Goal: Transaction & Acquisition: Purchase product/service

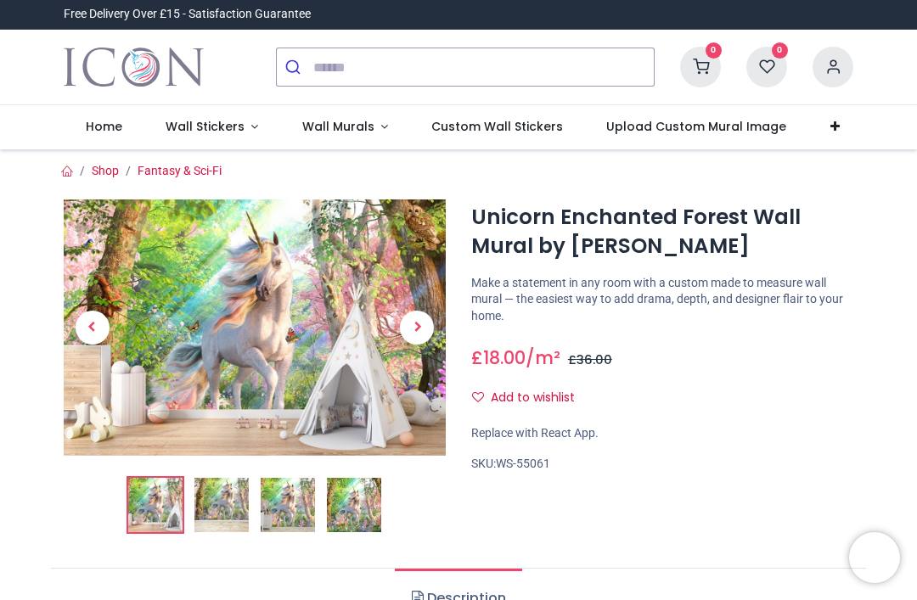
click at [416, 323] on span "Next" at bounding box center [417, 328] width 34 height 34
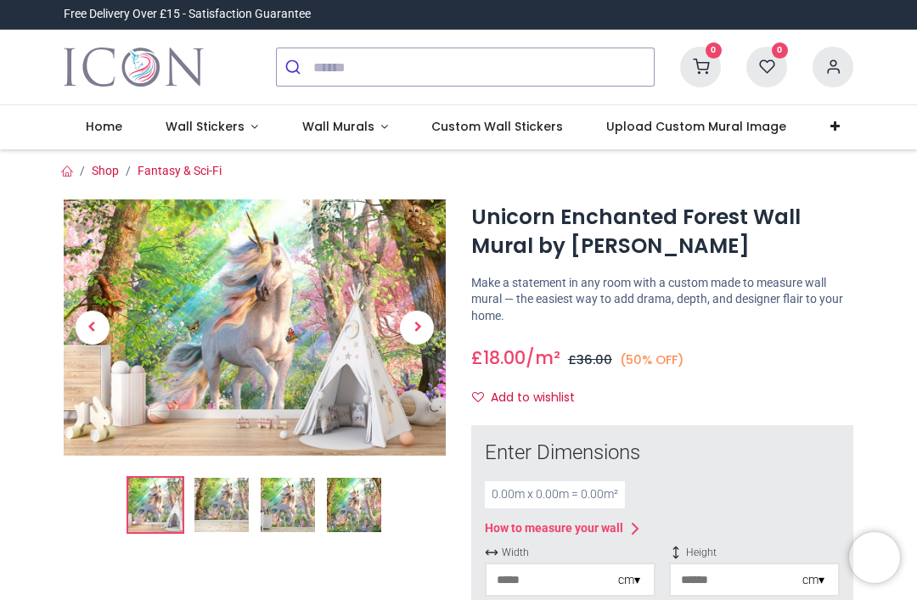
click at [323, 412] on img at bounding box center [255, 326] width 382 height 255
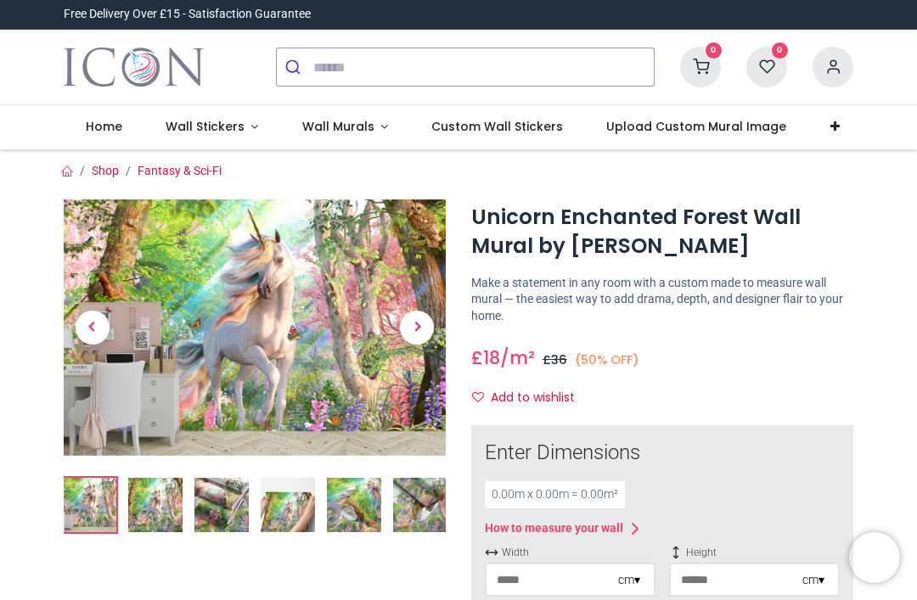
click at [422, 315] on span "Next" at bounding box center [417, 328] width 34 height 34
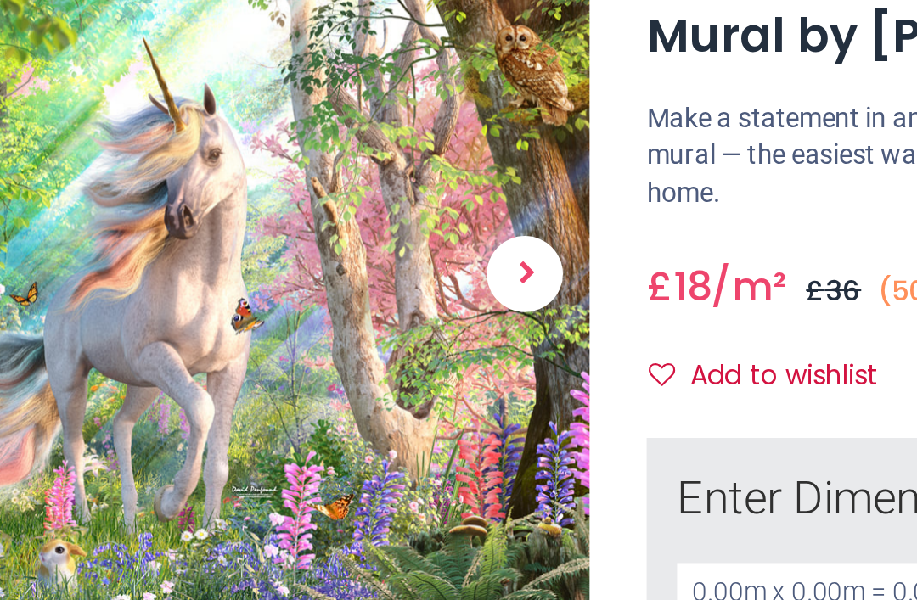
click at [400, 335] on span "Next" at bounding box center [417, 352] width 34 height 34
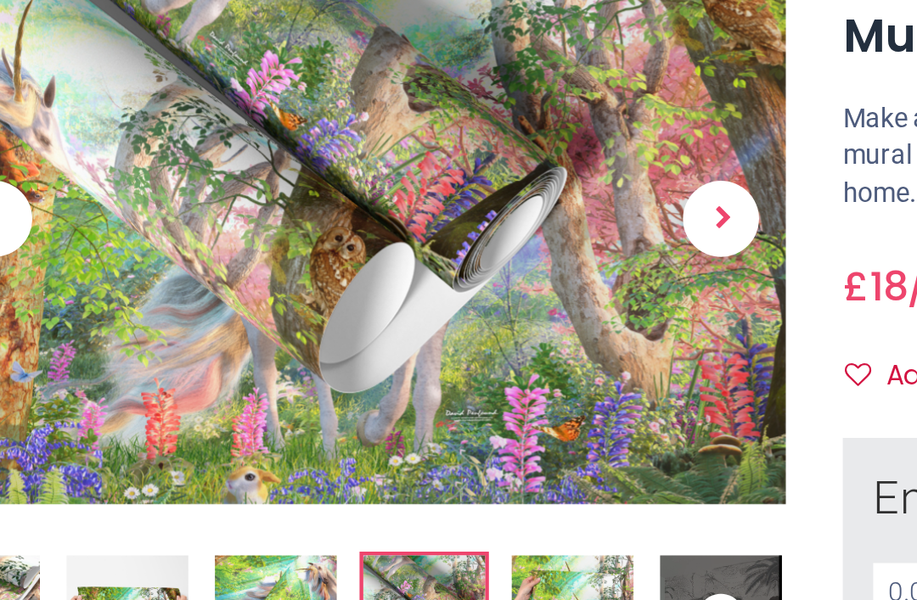
click at [400, 311] on span "Next" at bounding box center [417, 328] width 34 height 34
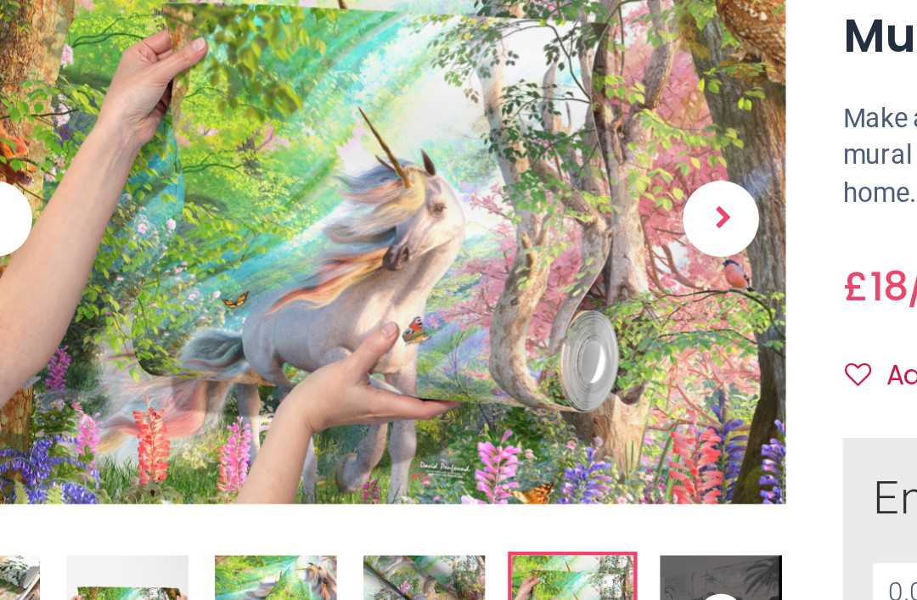
click at [400, 311] on span "Next" at bounding box center [417, 328] width 34 height 34
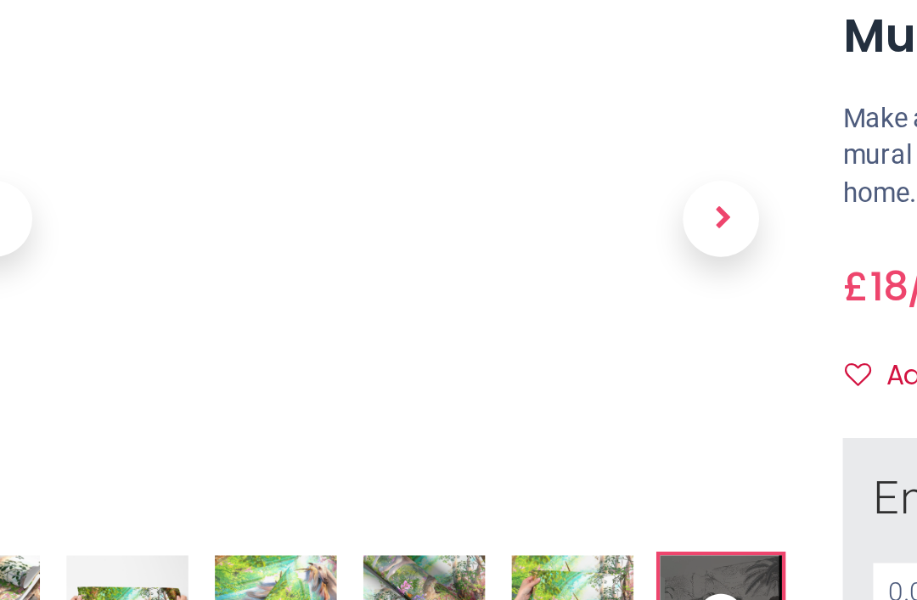
click at [400, 311] on span "Next" at bounding box center [417, 328] width 34 height 34
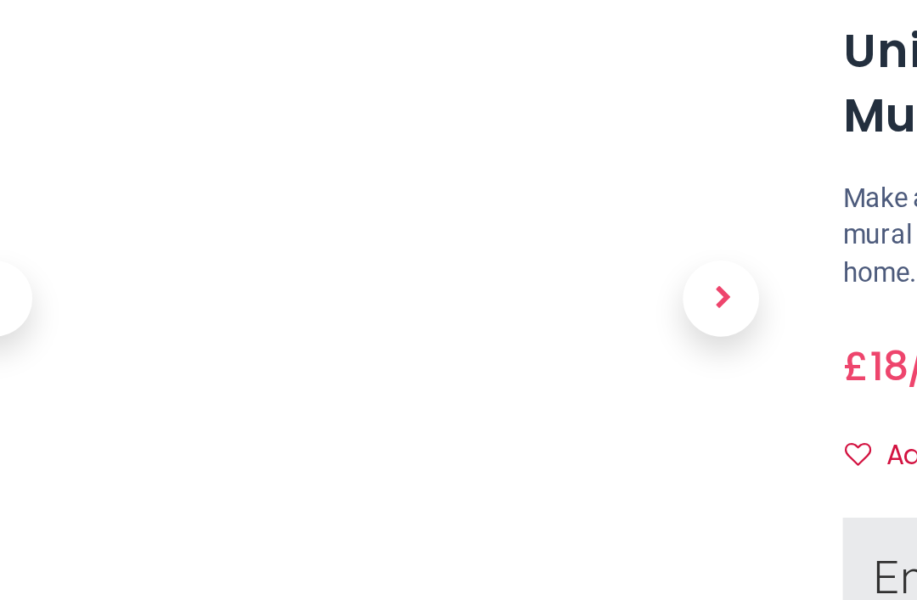
click at [400, 311] on span "Next" at bounding box center [417, 328] width 34 height 34
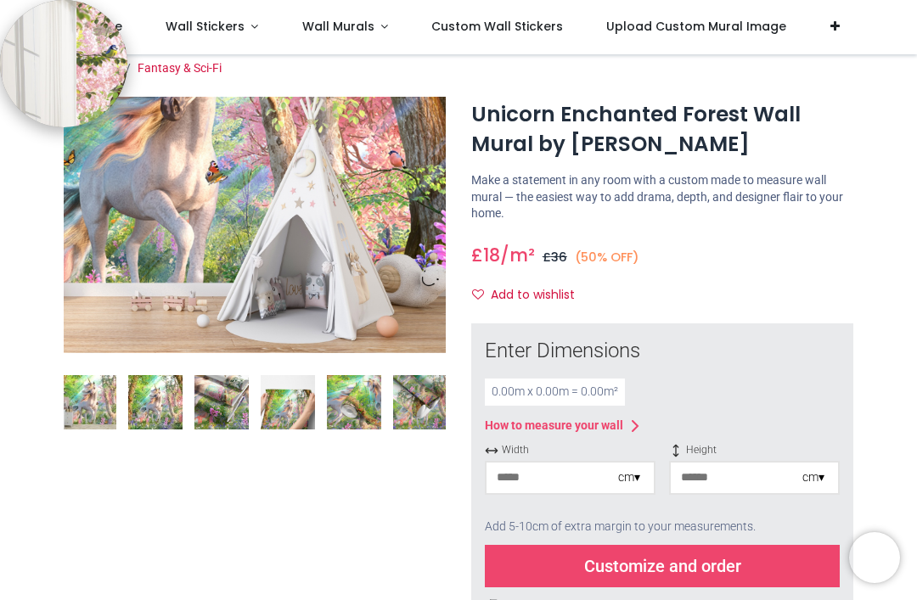
scroll to position [12, 0]
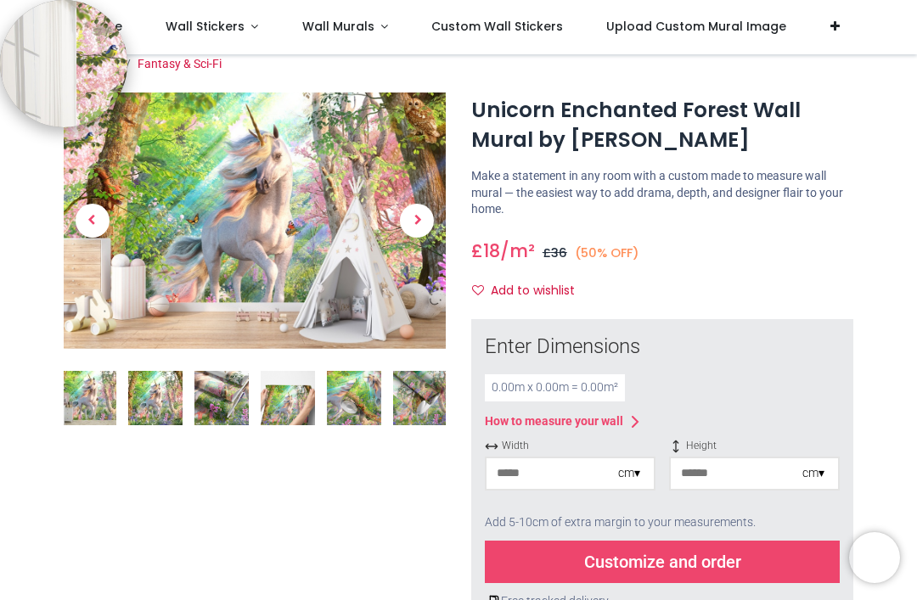
click at [414, 233] on span "Next" at bounding box center [417, 221] width 34 height 34
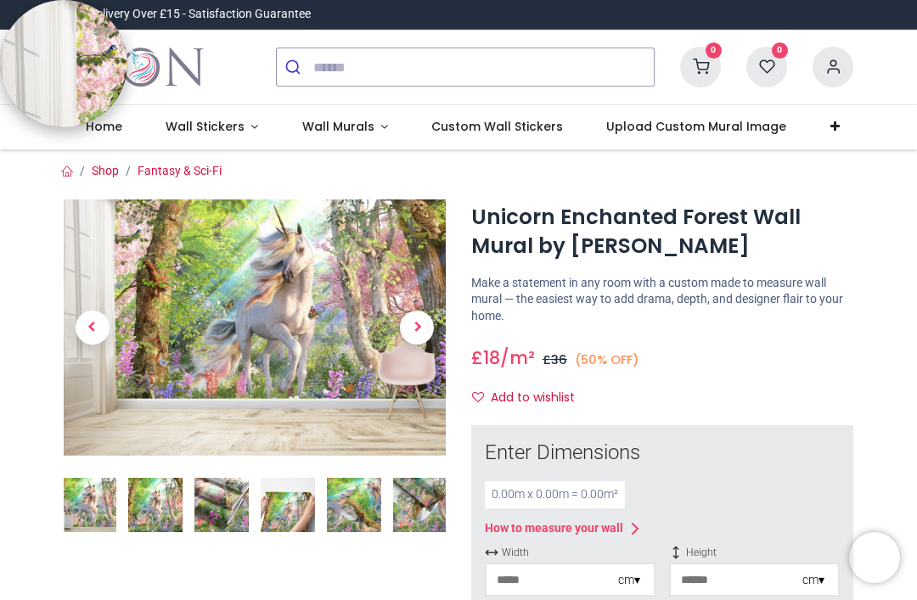
scroll to position [0, 0]
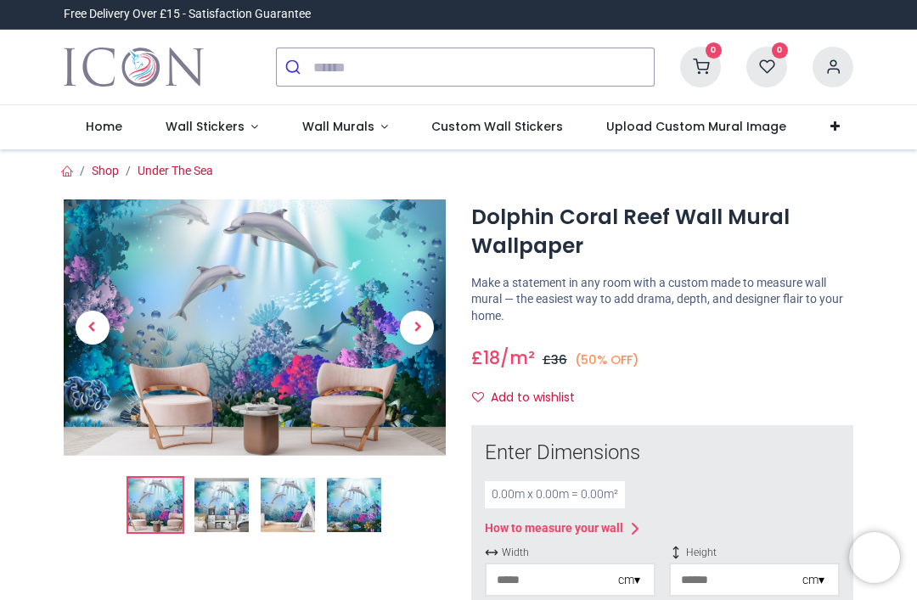
click at [435, 323] on link at bounding box center [418, 327] width 58 height 179
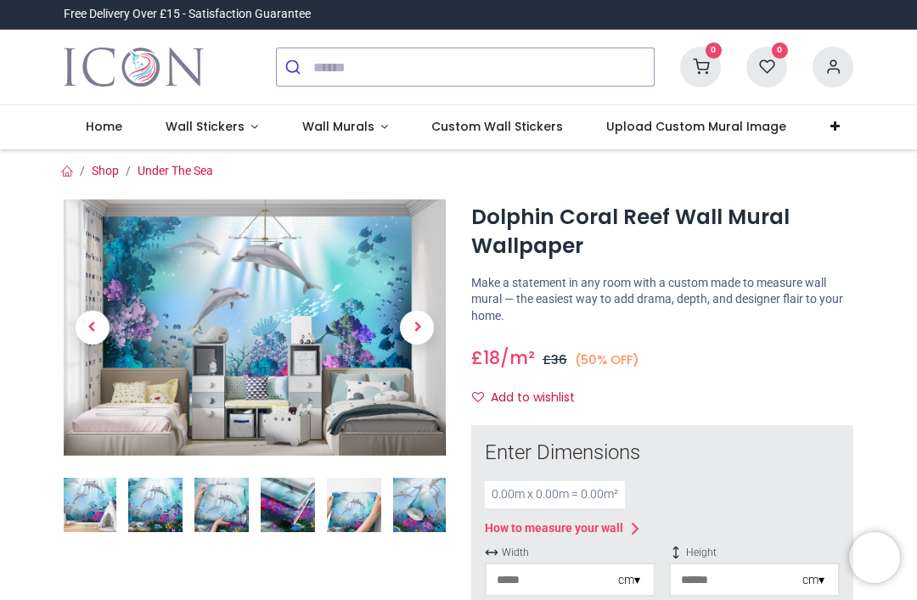
click at [415, 334] on span "Next" at bounding box center [417, 328] width 34 height 34
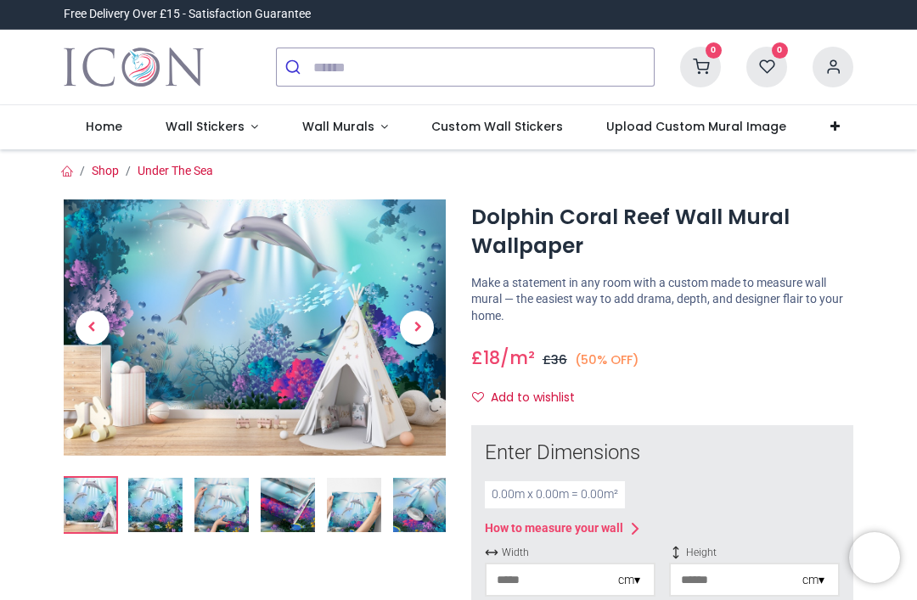
click at [418, 328] on span "Next" at bounding box center [417, 328] width 34 height 34
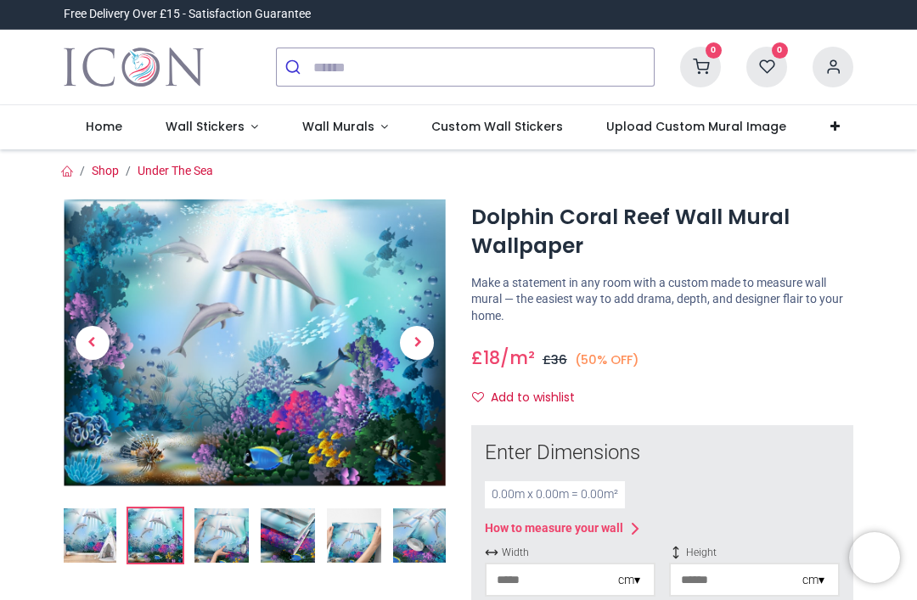
click at [425, 345] on span "Next" at bounding box center [417, 343] width 34 height 34
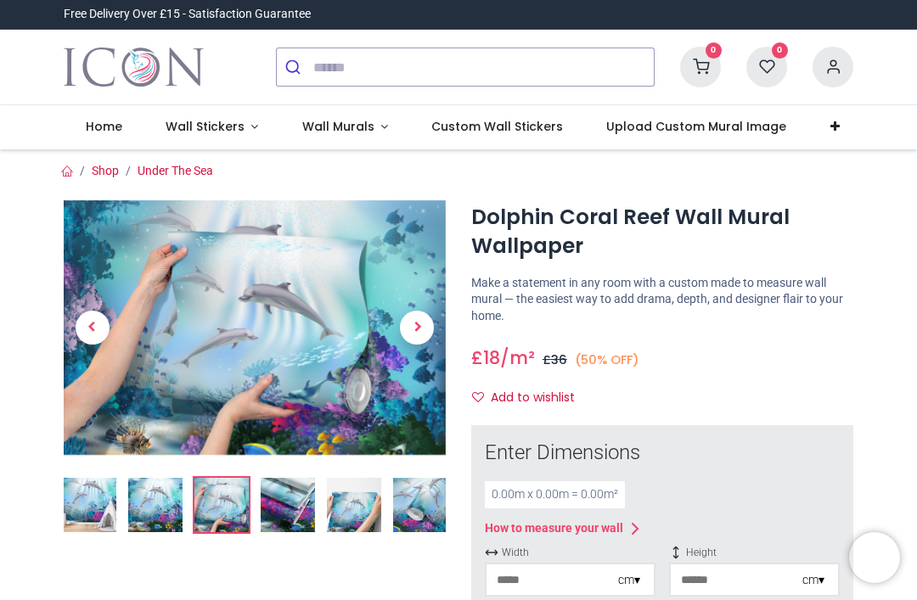
click at [97, 332] on span "Previous" at bounding box center [93, 328] width 34 height 34
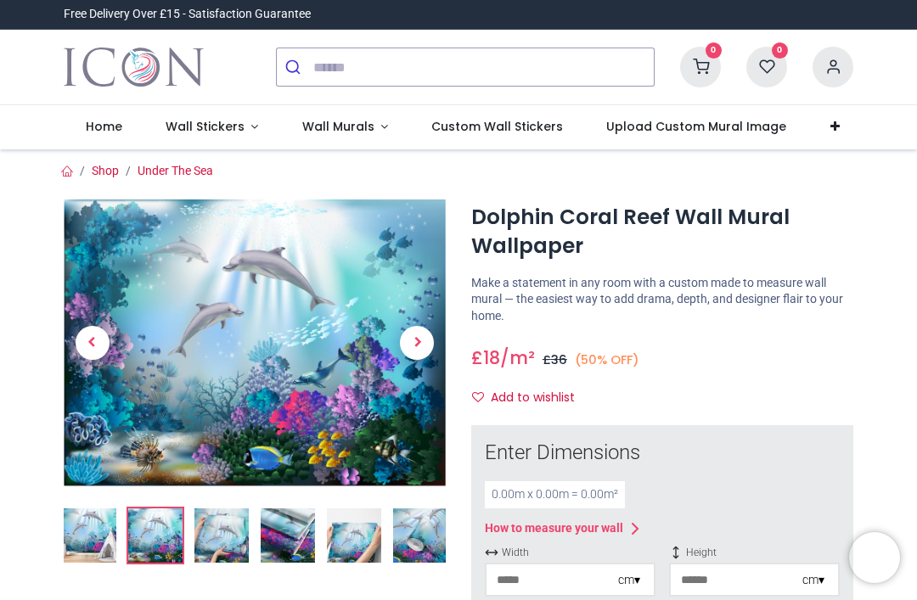
click at [103, 342] on span "Previous" at bounding box center [93, 343] width 34 height 34
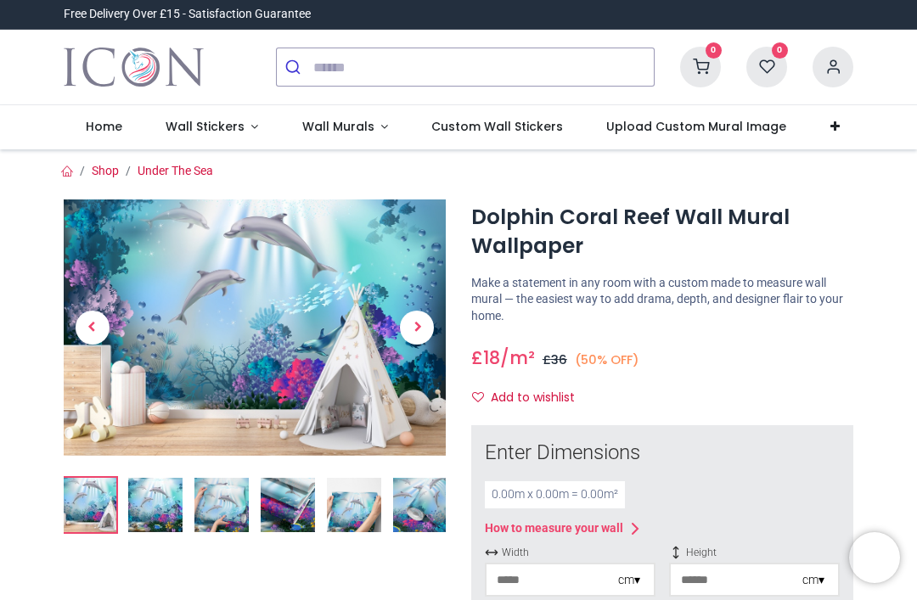
click at [417, 339] on span "Next" at bounding box center [417, 328] width 34 height 34
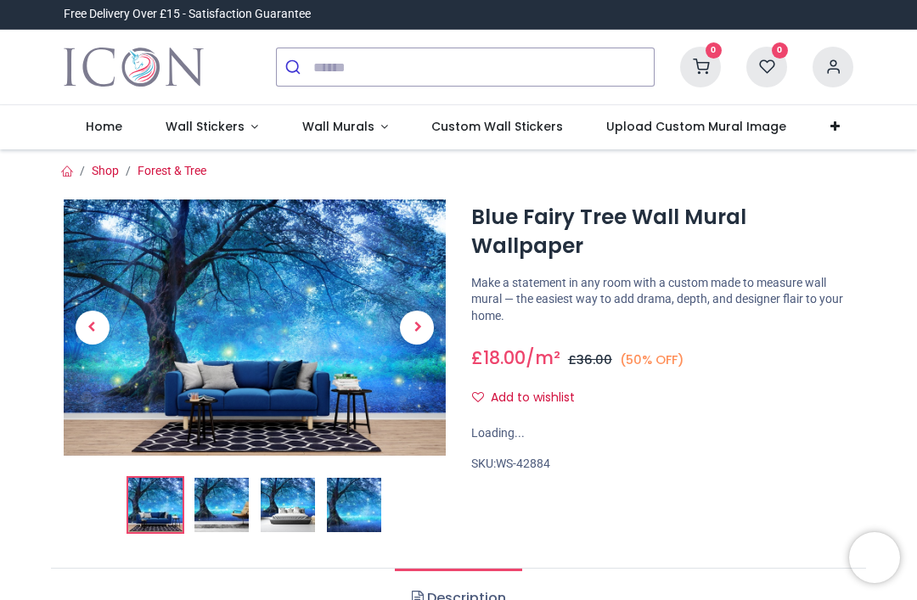
click at [414, 332] on span "Next" at bounding box center [417, 328] width 34 height 34
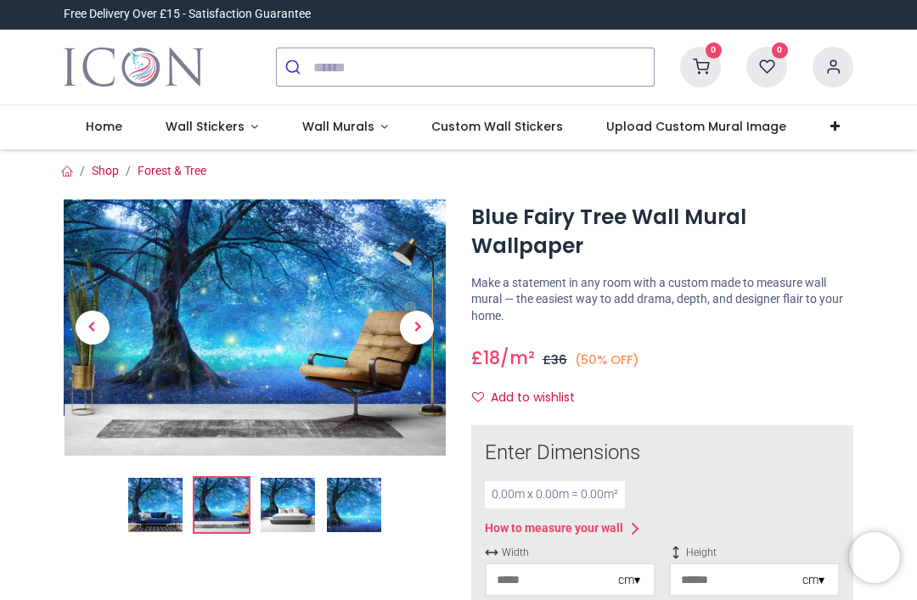
click at [418, 334] on span "Next" at bounding box center [417, 328] width 34 height 34
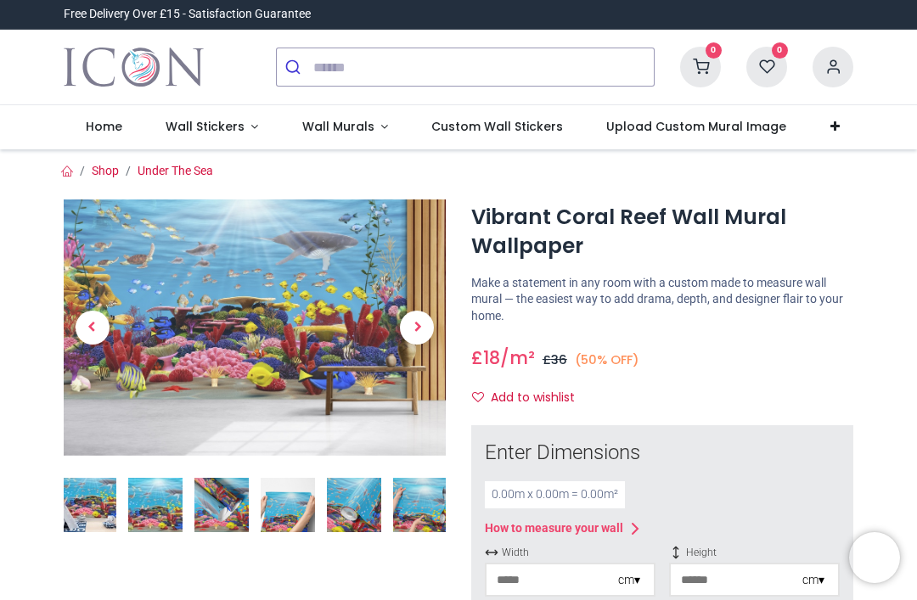
click at [412, 322] on span "Next" at bounding box center [417, 328] width 34 height 34
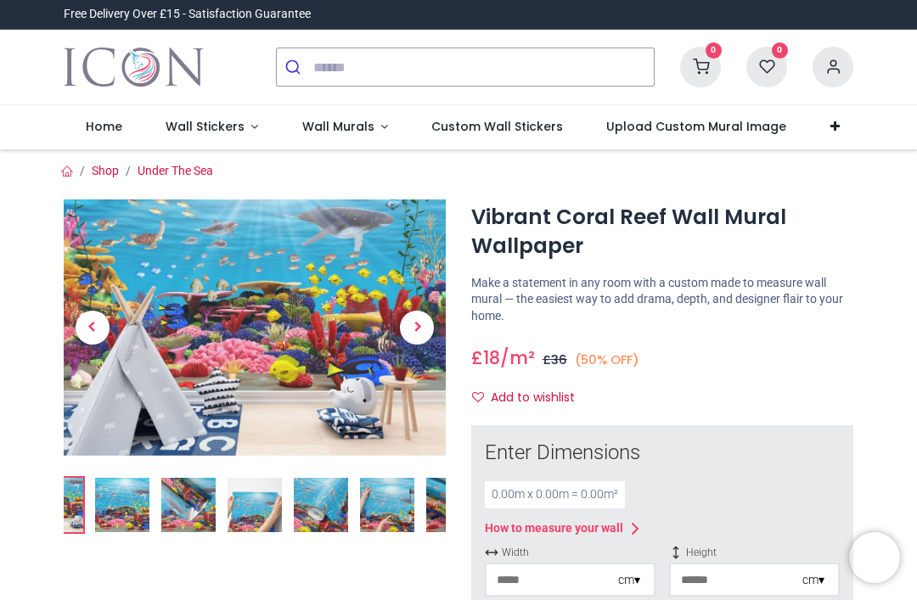
click at [421, 328] on span "Next" at bounding box center [417, 328] width 34 height 34
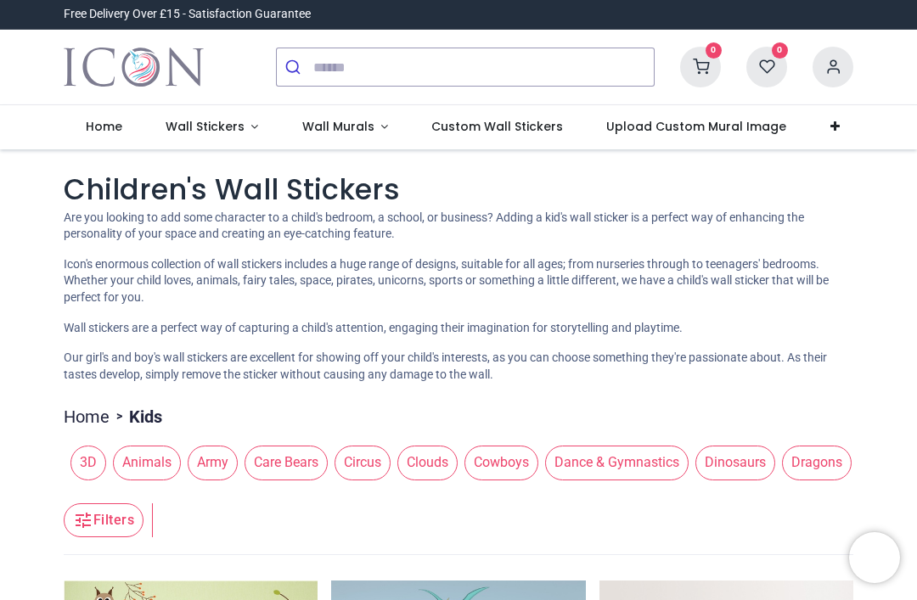
click at [145, 455] on span "Animals" at bounding box center [147, 463] width 68 height 34
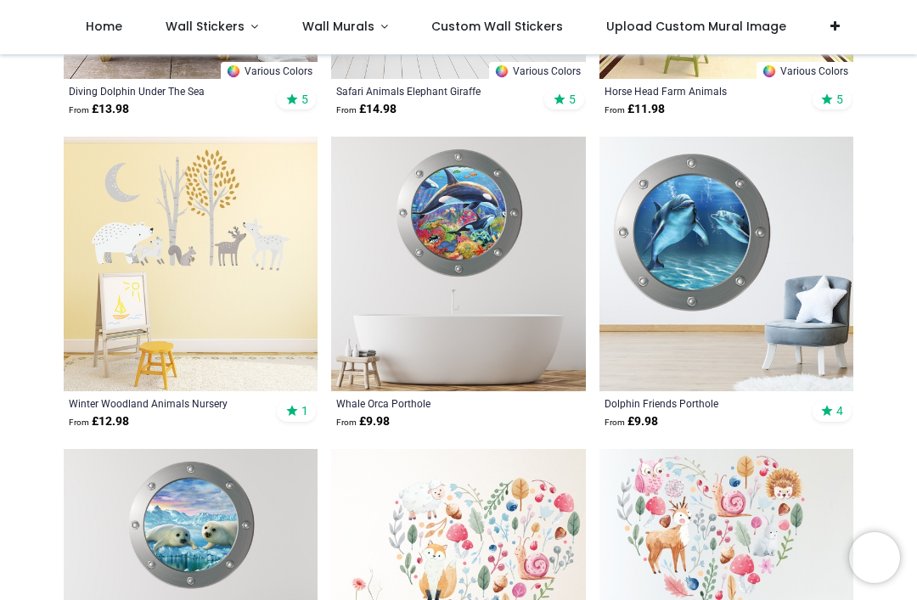
scroll to position [2530, 0]
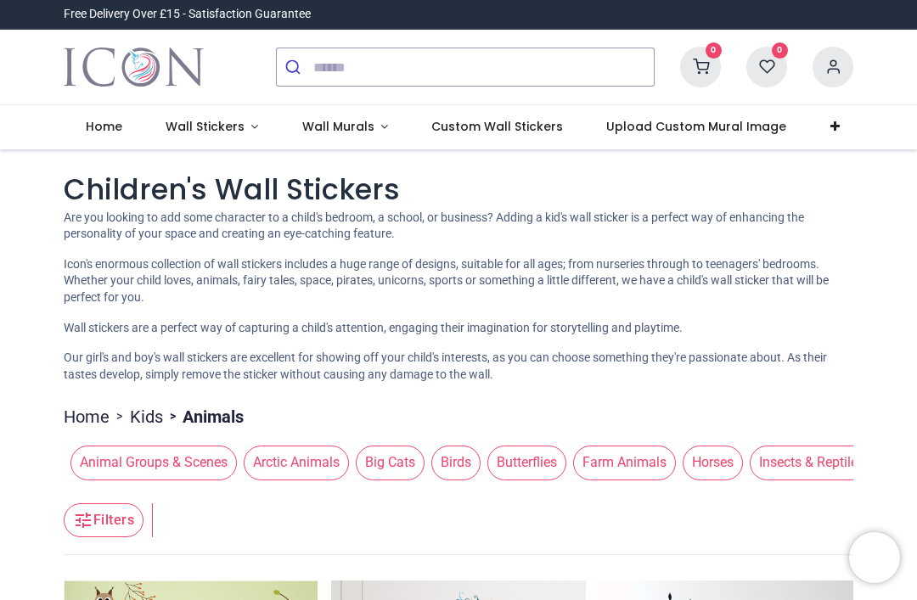
click at [350, 125] on span "Wall Murals" at bounding box center [338, 126] width 72 height 17
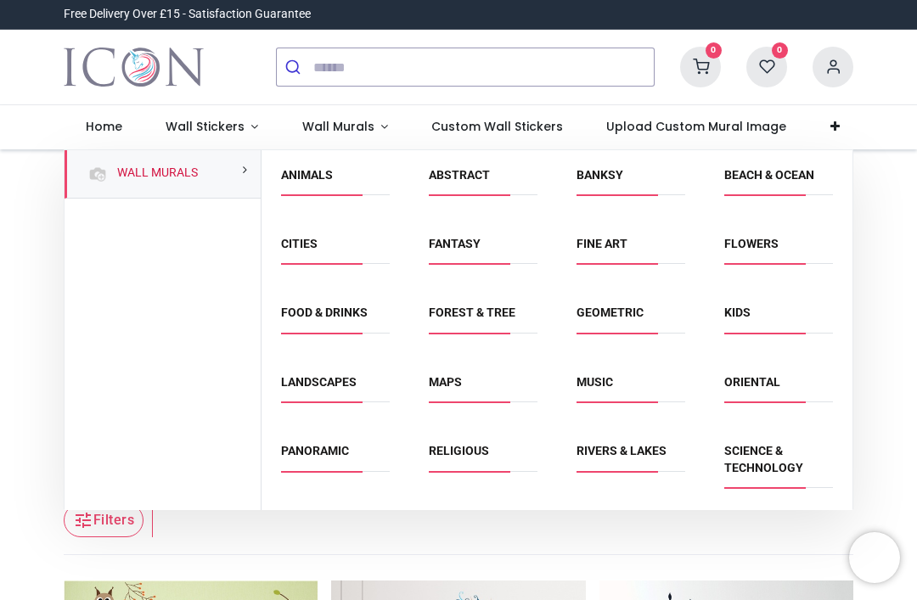
click at [749, 309] on link "Kids" at bounding box center [737, 313] width 26 height 14
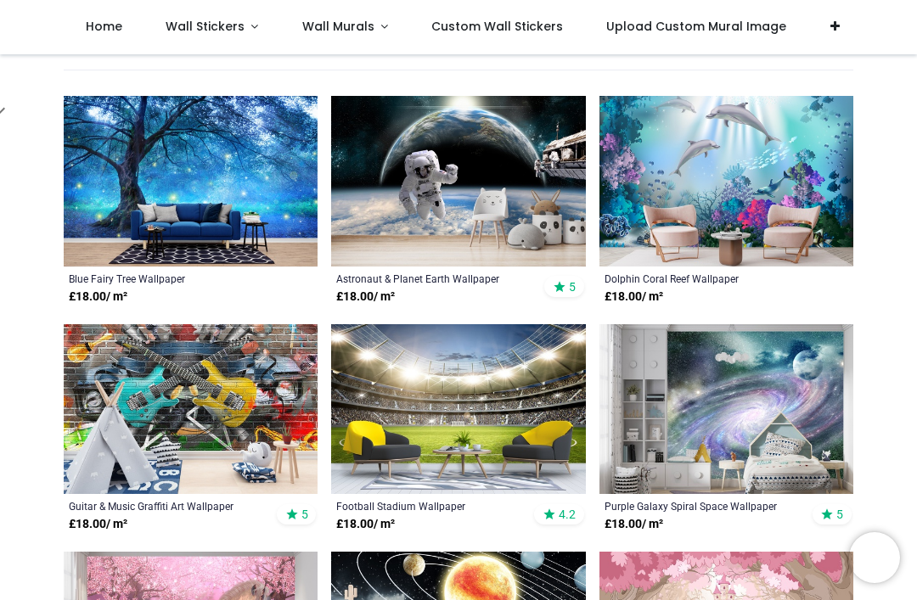
scroll to position [327, 0]
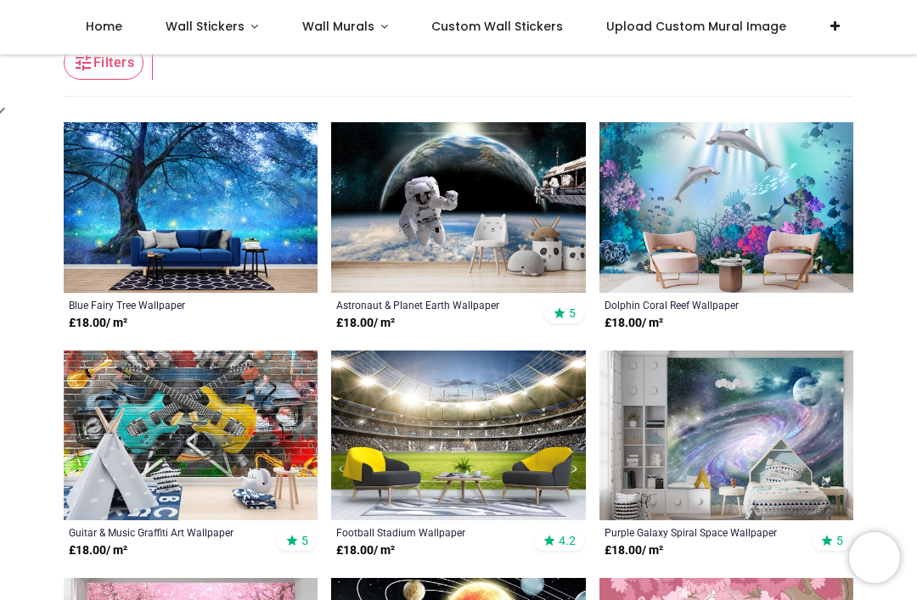
click at [744, 252] on img at bounding box center [726, 207] width 254 height 171
click at [793, 208] on img at bounding box center [726, 207] width 254 height 171
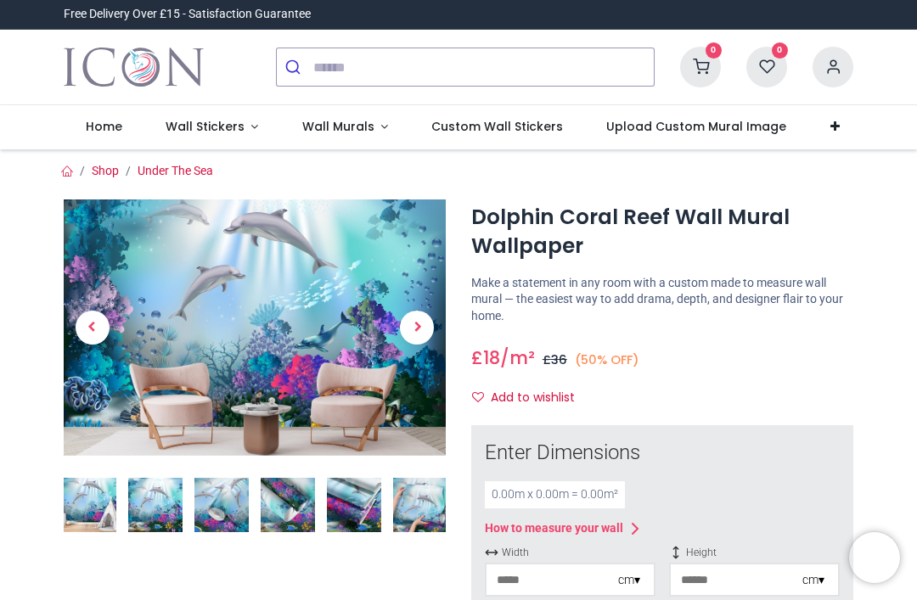
click at [430, 323] on span "Next" at bounding box center [417, 328] width 34 height 34
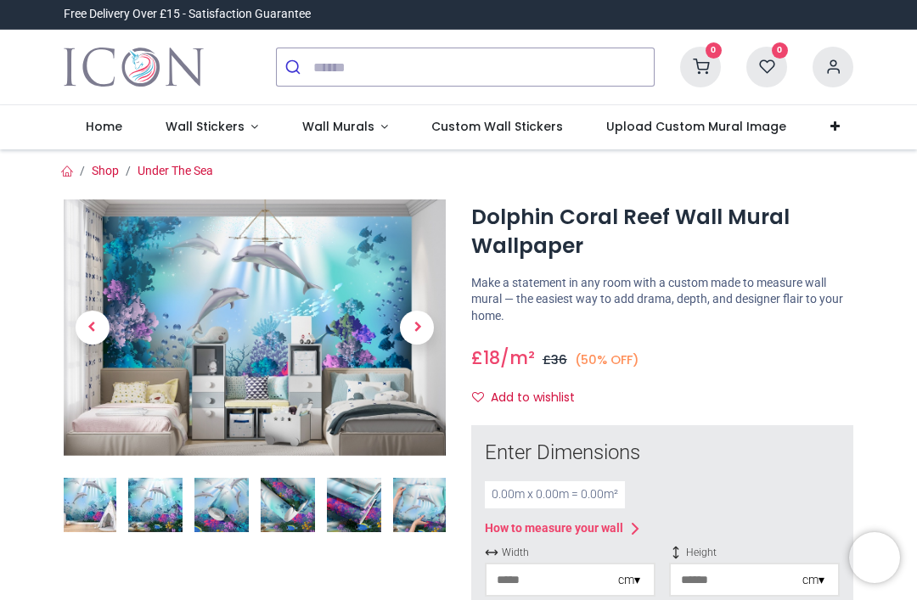
click at [417, 332] on span "Next" at bounding box center [417, 328] width 34 height 34
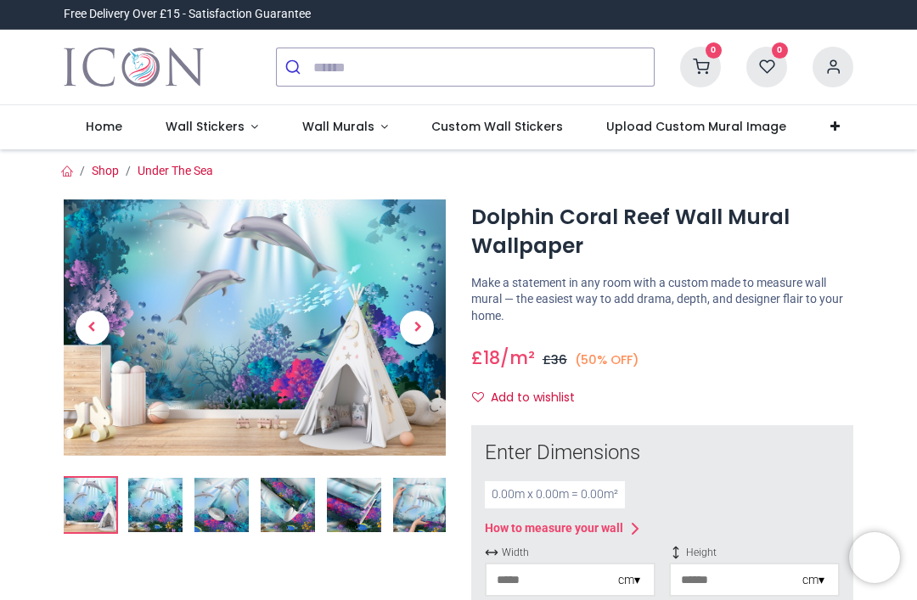
click at [417, 329] on span "Next" at bounding box center [417, 328] width 34 height 34
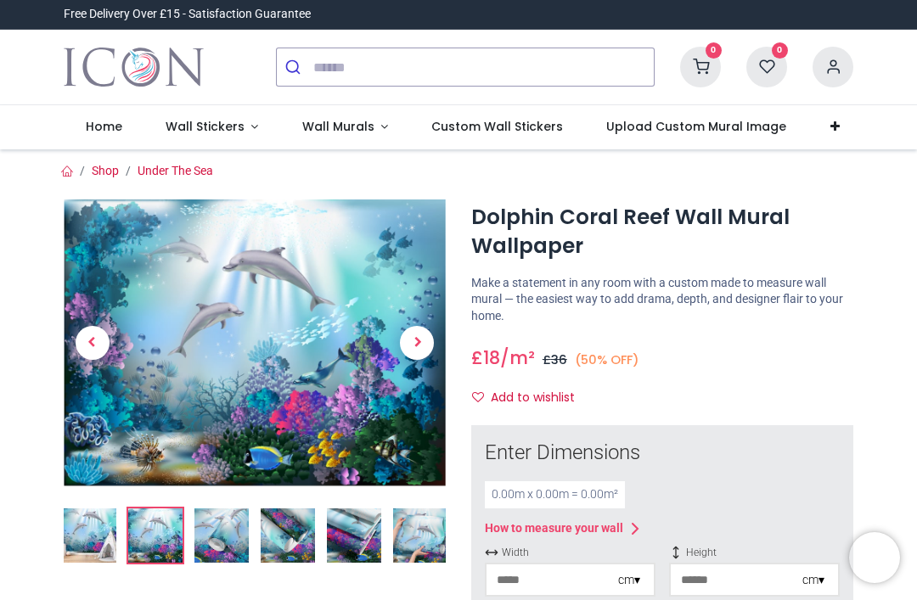
click at [423, 346] on span "Next" at bounding box center [417, 343] width 34 height 34
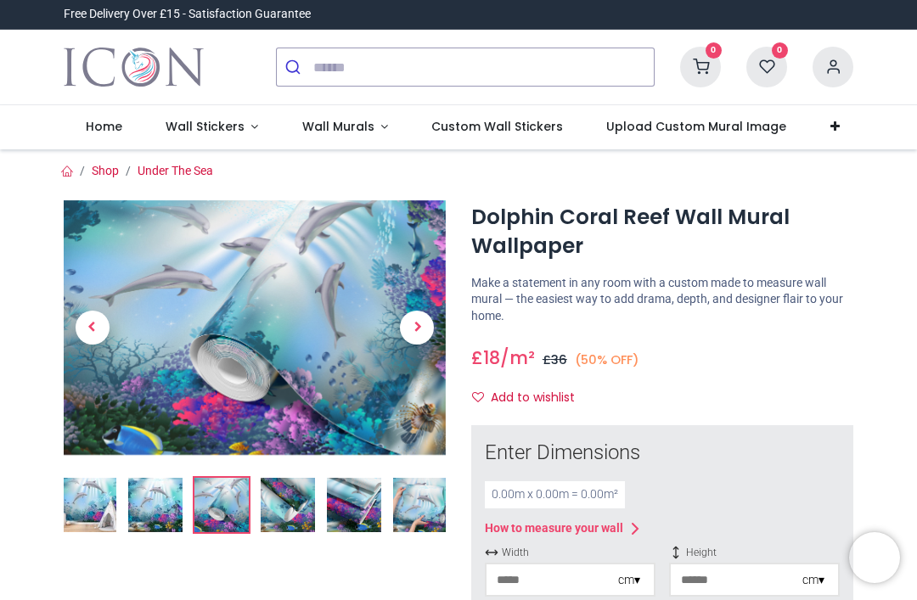
click at [420, 340] on span "Next" at bounding box center [417, 328] width 34 height 34
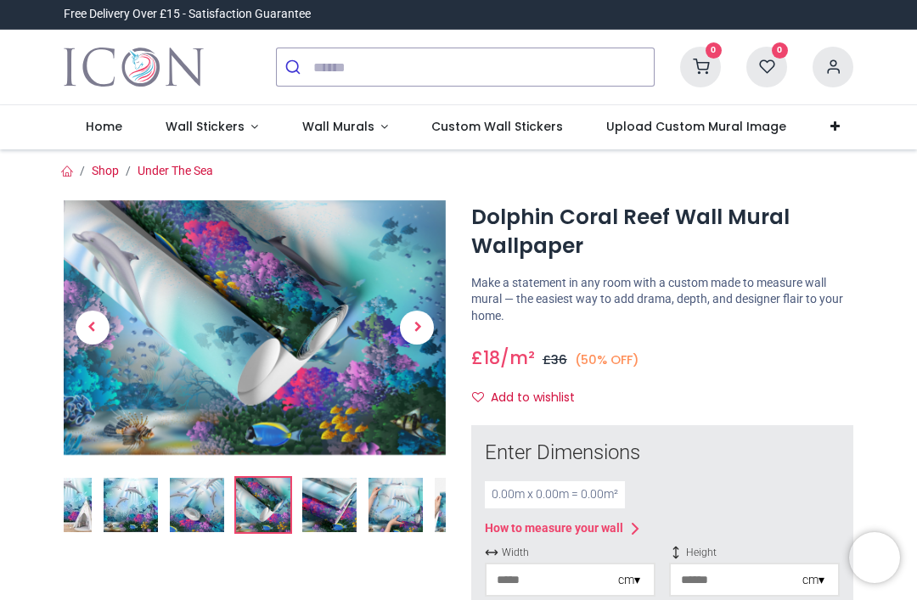
click at [421, 334] on span "Next" at bounding box center [417, 328] width 34 height 34
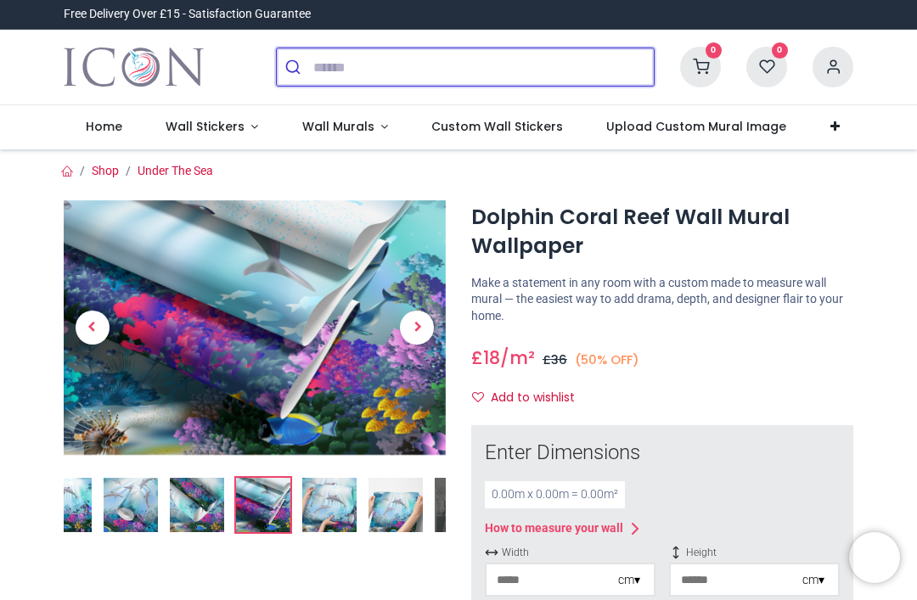
click at [482, 69] on input "search" at bounding box center [483, 66] width 340 height 37
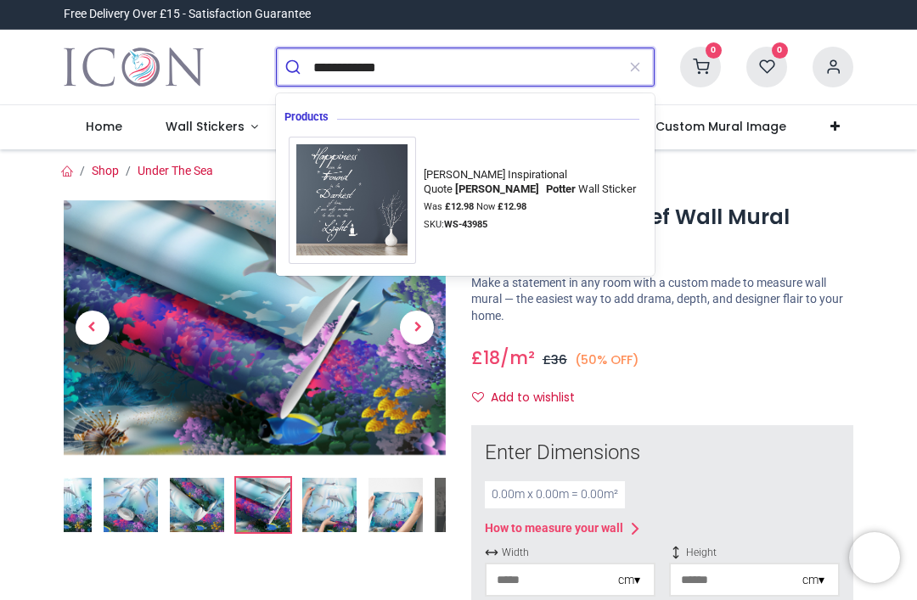
type input "**********"
click at [294, 67] on button "submit" at bounding box center [295, 66] width 36 height 37
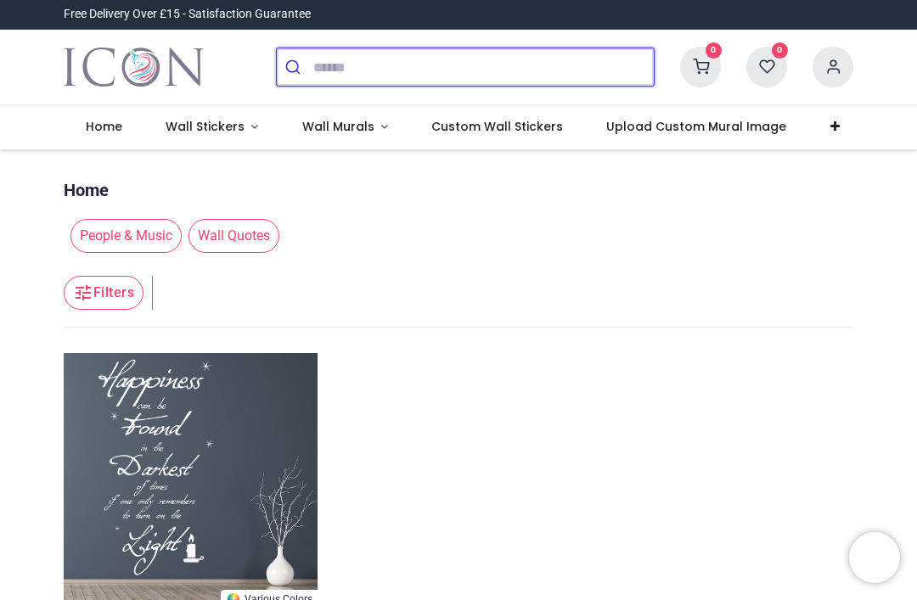
click at [446, 69] on input "search" at bounding box center [483, 66] width 340 height 37
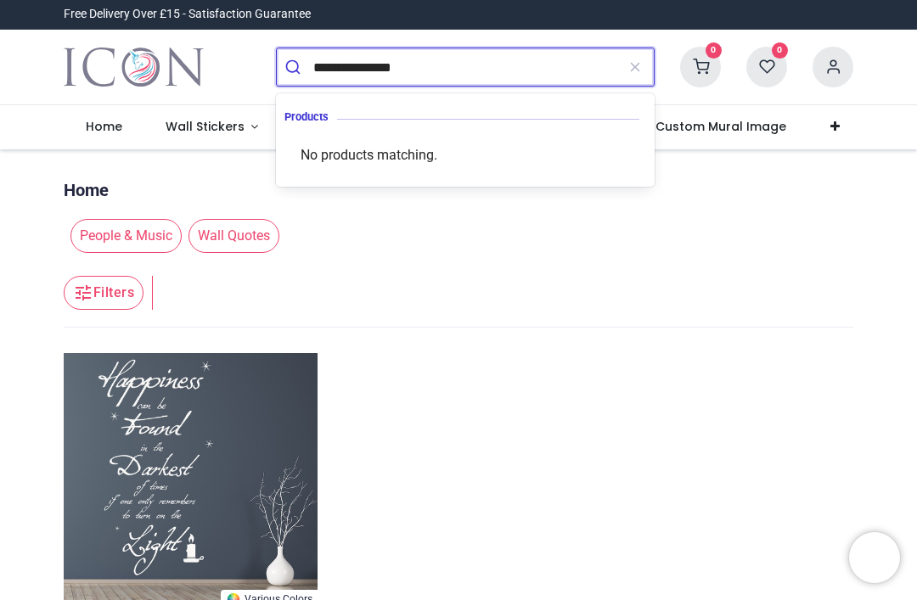
type input "**********"
click at [294, 67] on button "submit" at bounding box center [295, 66] width 36 height 37
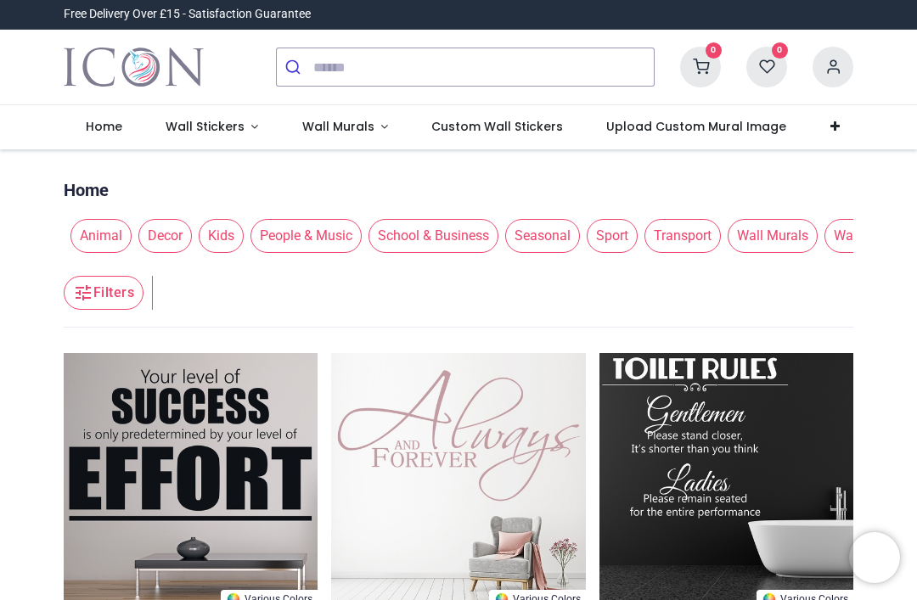
click at [205, 135] on link "Wall Stickers" at bounding box center [211, 127] width 137 height 44
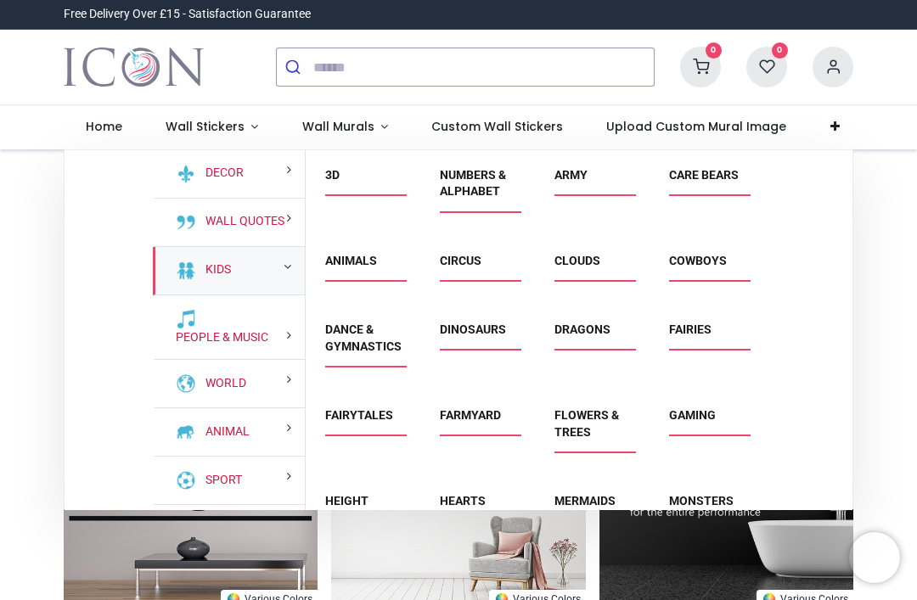
click at [222, 263] on link "Kids" at bounding box center [215, 269] width 32 height 17
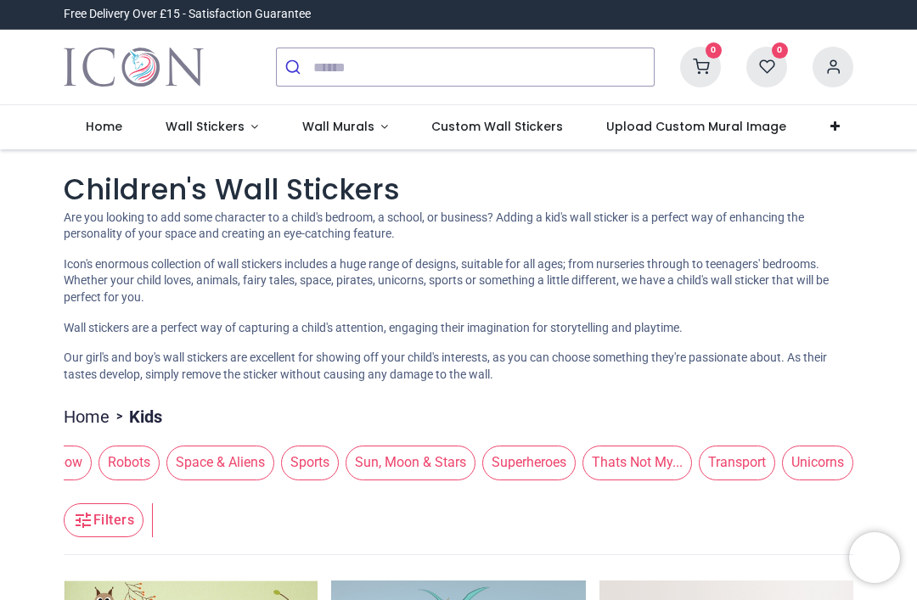
scroll to position [0, 2206]
click at [822, 453] on span "Unicorns" at bounding box center [817, 463] width 71 height 34
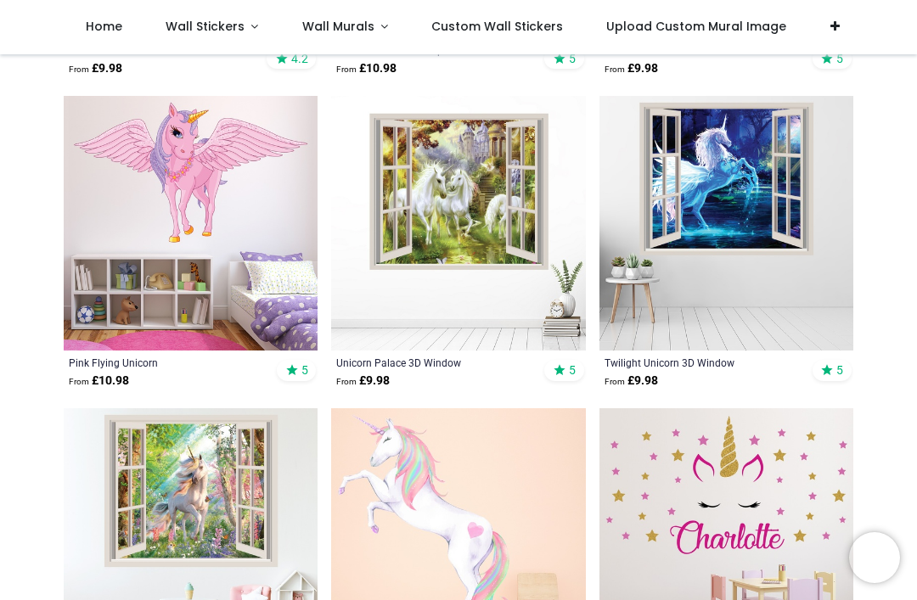
scroll to position [1700, 0]
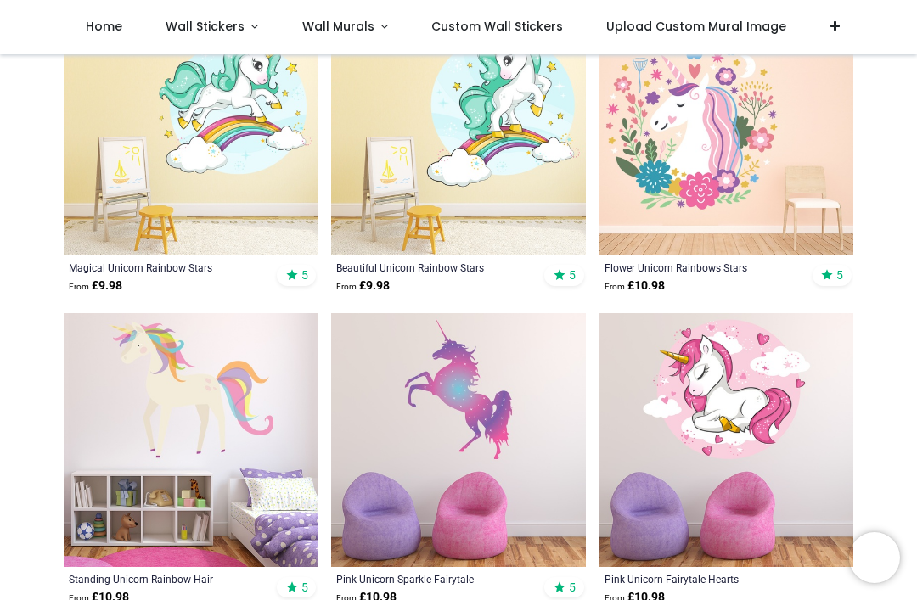
scroll to position [6442, 0]
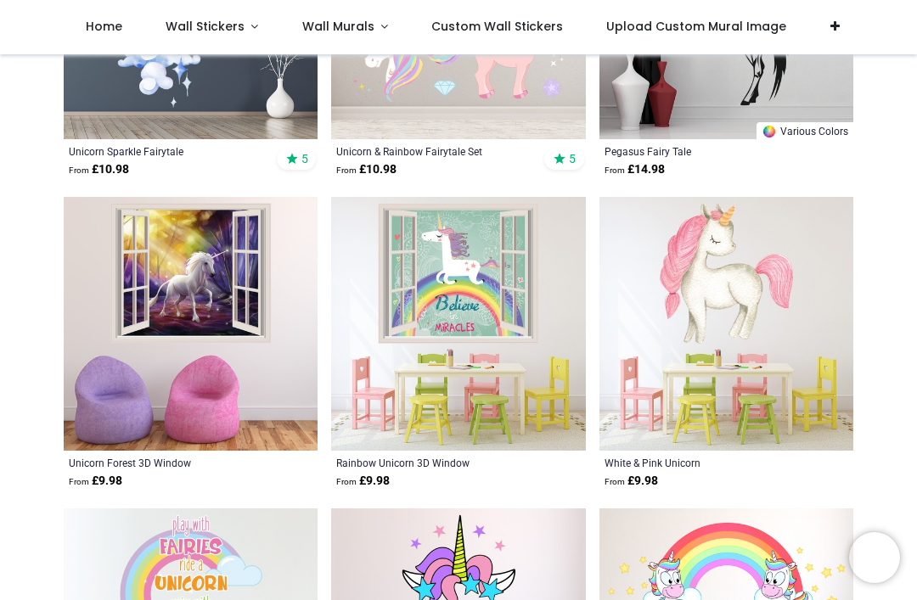
scroll to position [5561, 0]
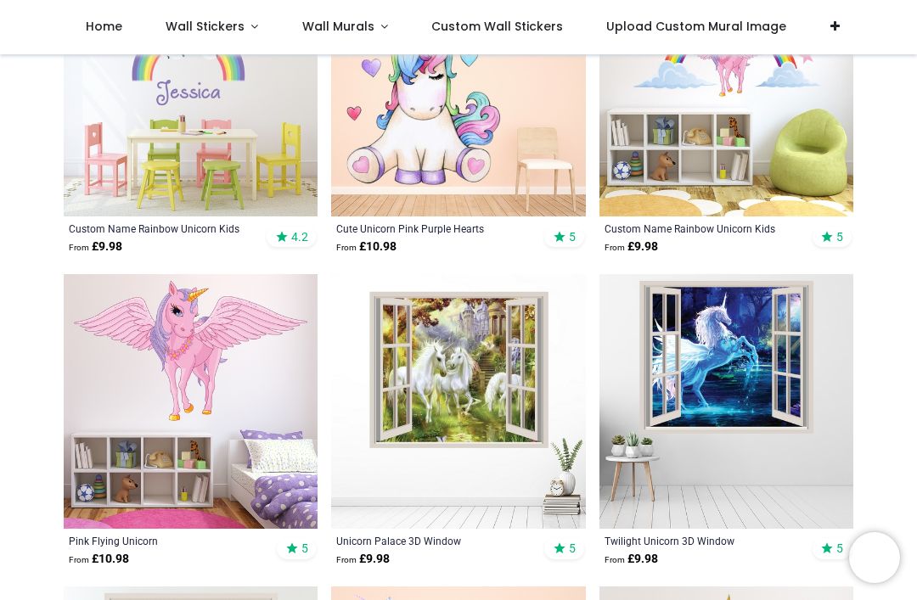
scroll to position [1467, 0]
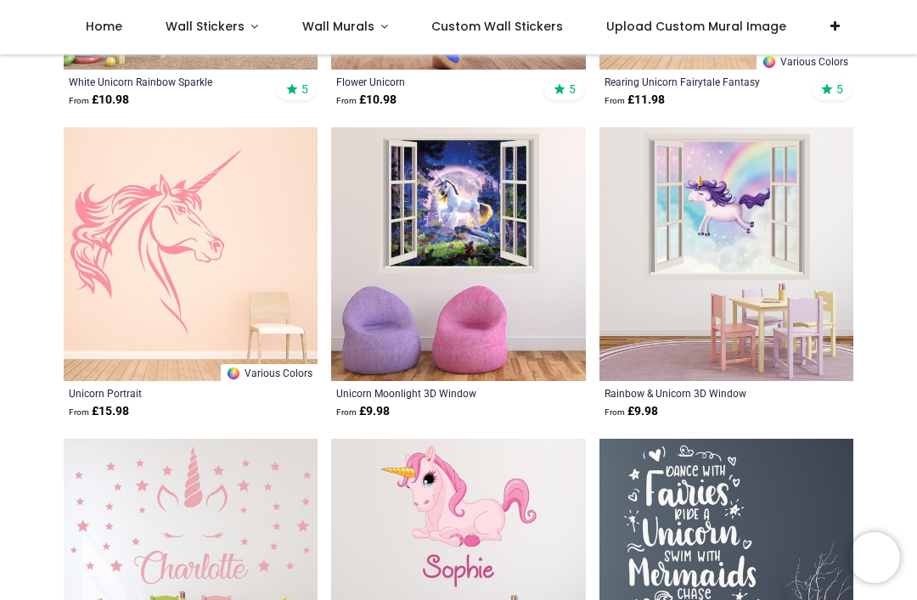
scroll to position [4698, 0]
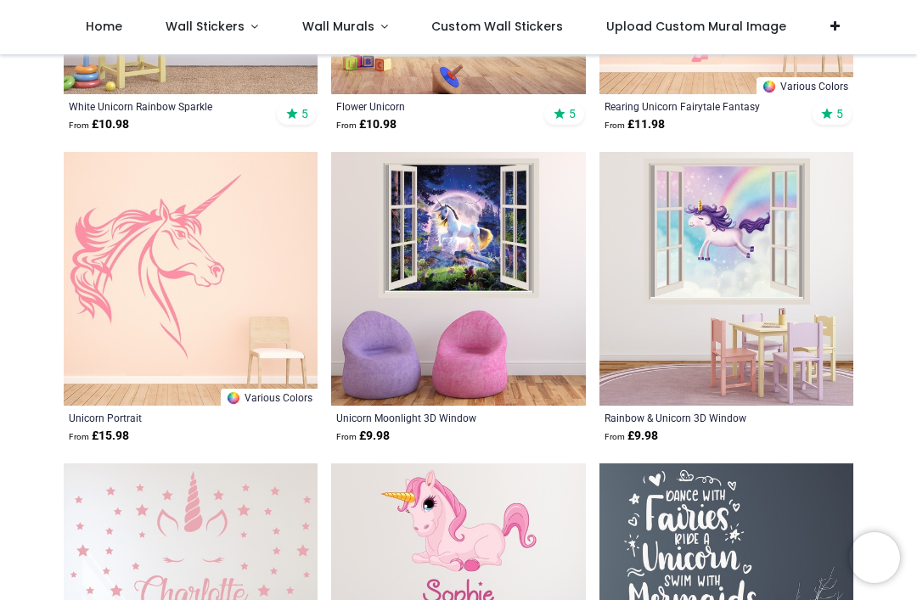
click at [473, 280] on img at bounding box center [458, 279] width 254 height 254
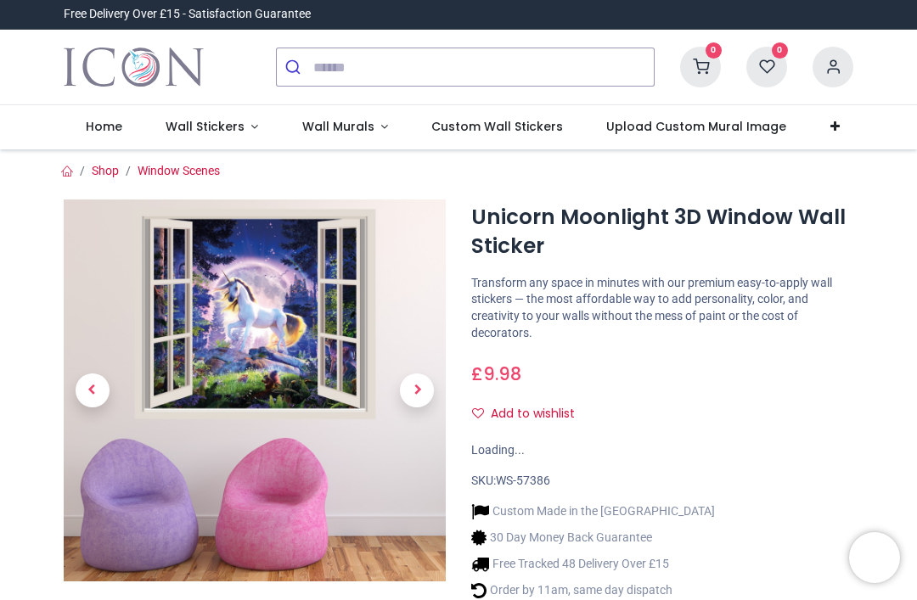
click at [427, 392] on span "Next" at bounding box center [417, 390] width 34 height 34
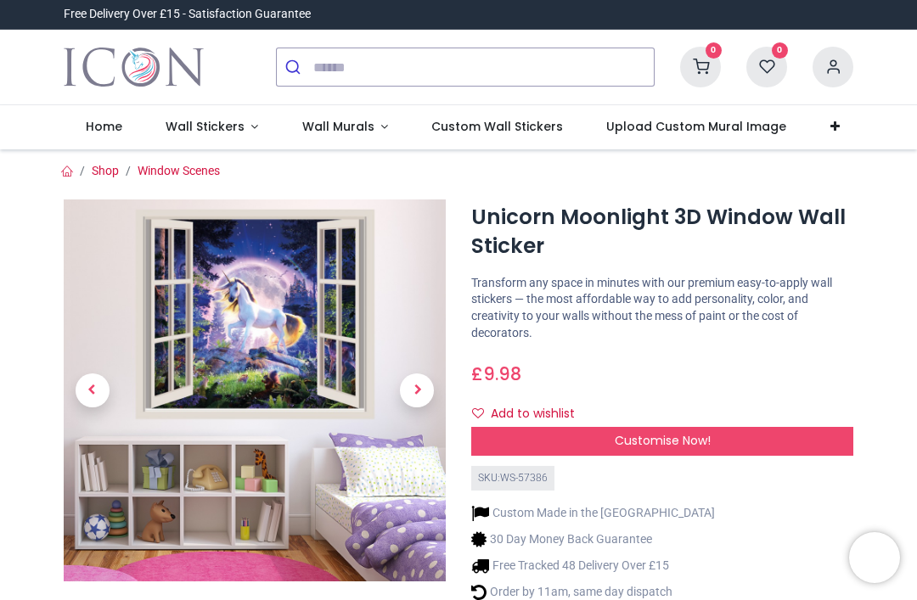
click at [419, 394] on span "Next" at bounding box center [417, 390] width 34 height 34
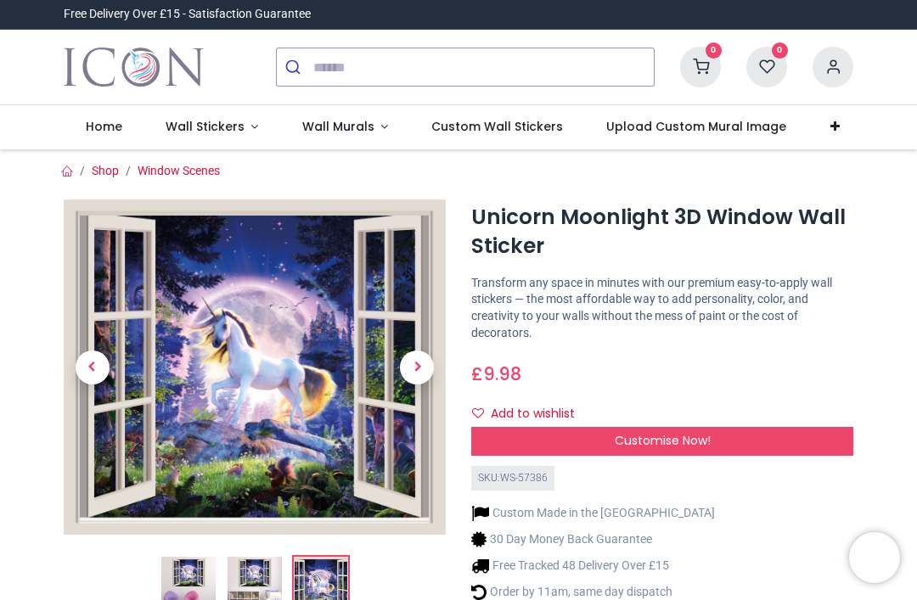
click at [411, 380] on span "Next" at bounding box center [417, 368] width 34 height 34
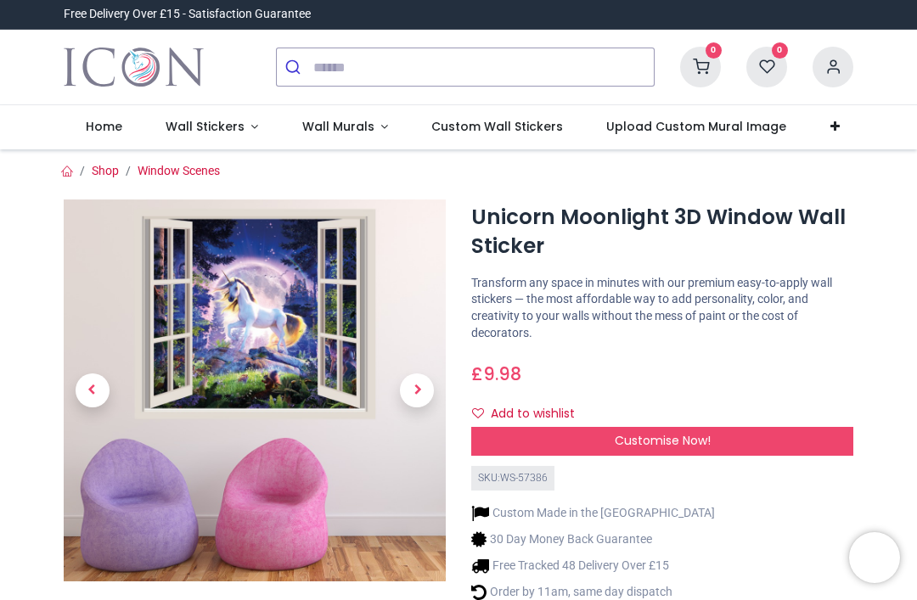
click at [417, 397] on span "Next" at bounding box center [417, 390] width 34 height 34
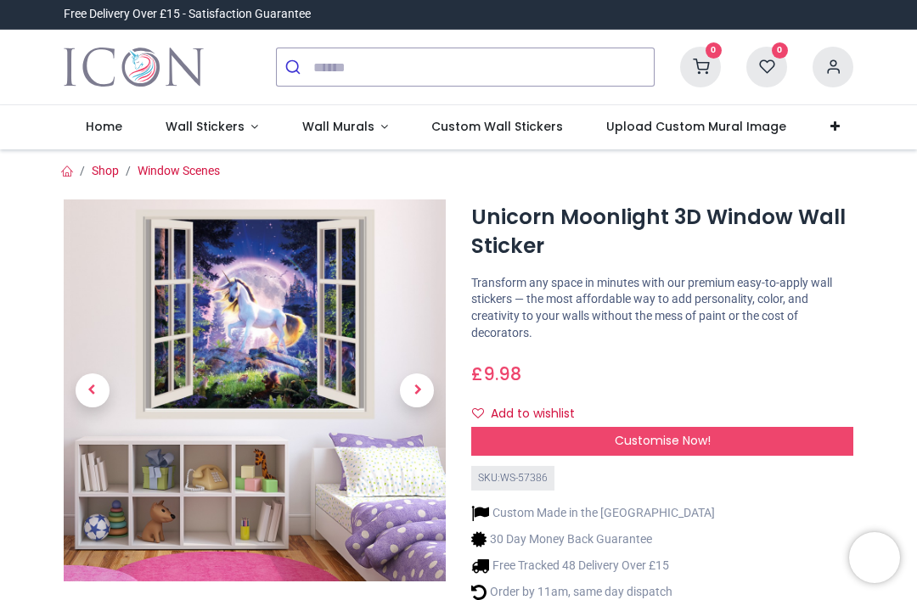
click at [419, 401] on span "Next" at bounding box center [417, 390] width 34 height 34
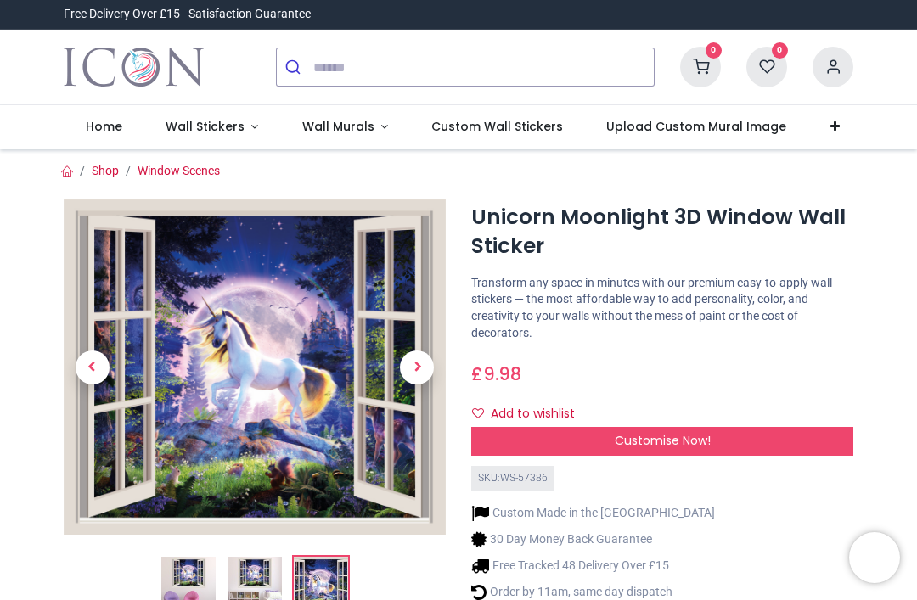
click at [422, 398] on link at bounding box center [418, 367] width 58 height 235
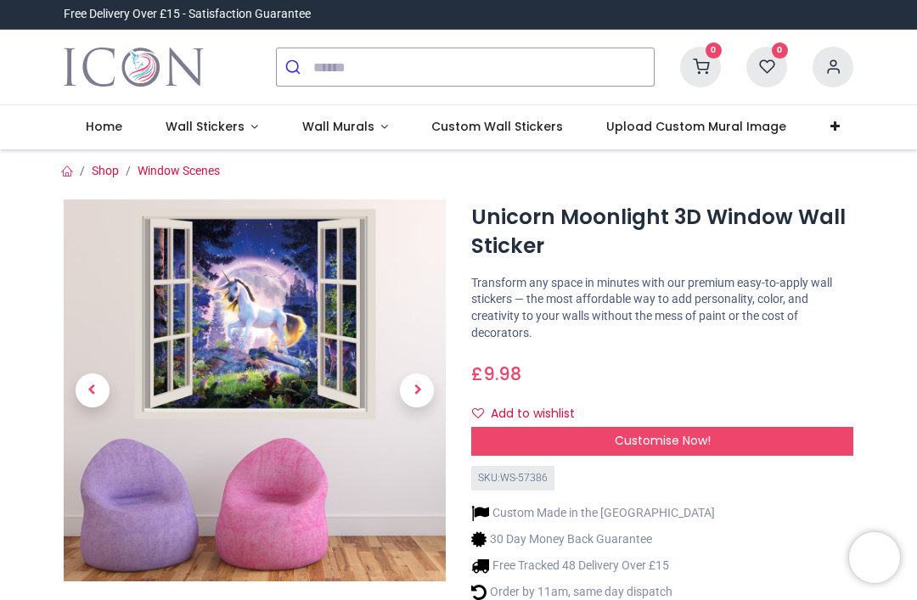
click at [401, 395] on span "Next" at bounding box center [417, 390] width 34 height 34
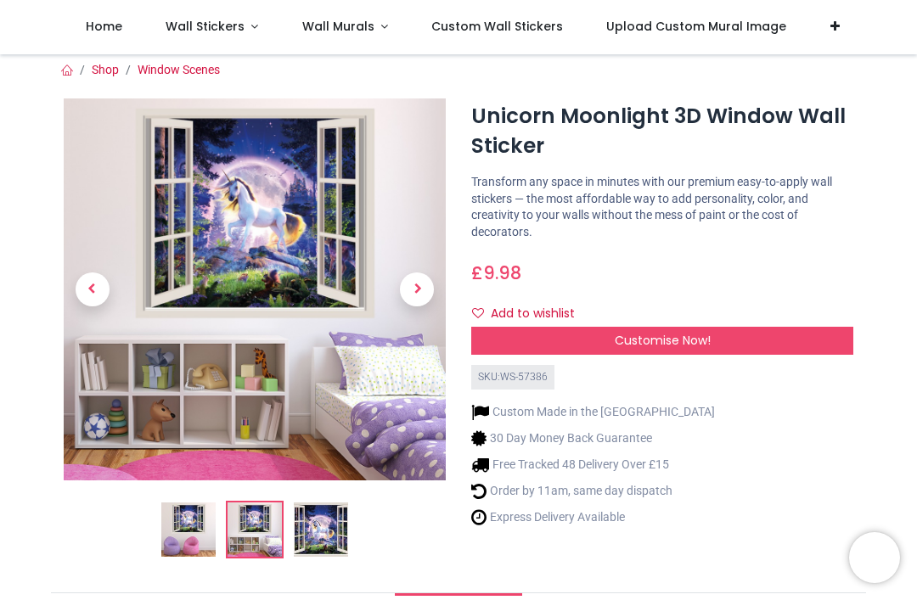
scroll to position [8, 0]
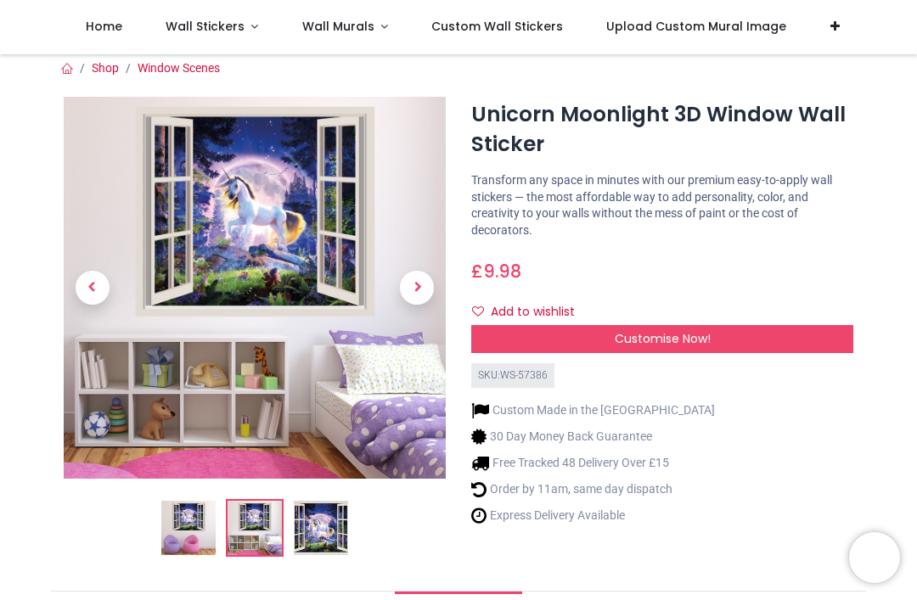
click at [415, 282] on span "Next" at bounding box center [417, 288] width 34 height 34
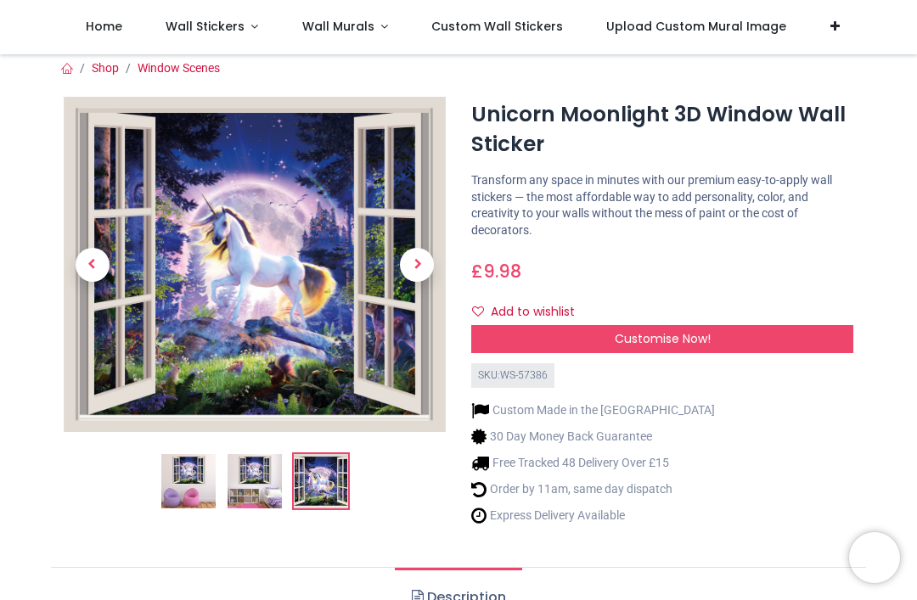
click at [409, 268] on span "Next" at bounding box center [417, 265] width 34 height 34
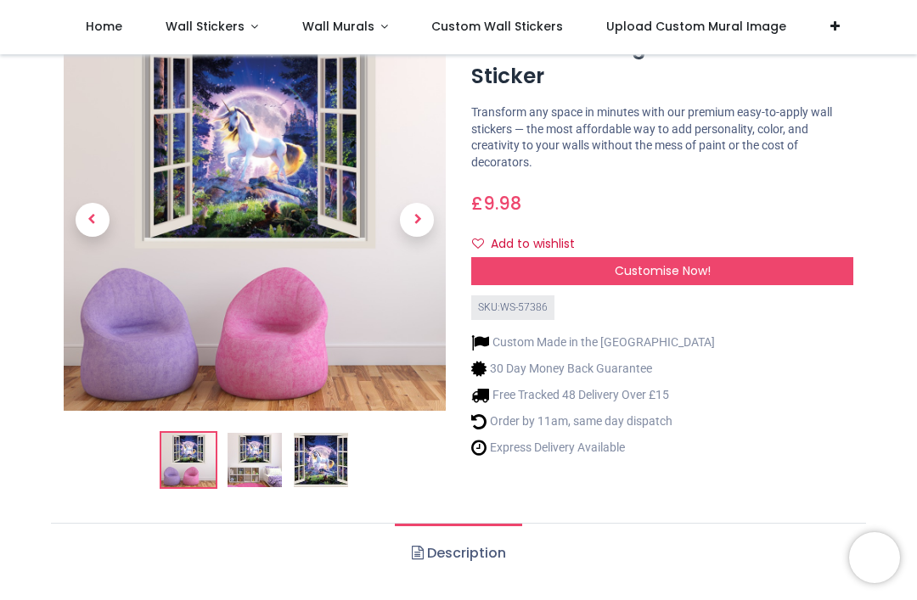
scroll to position [81, 0]
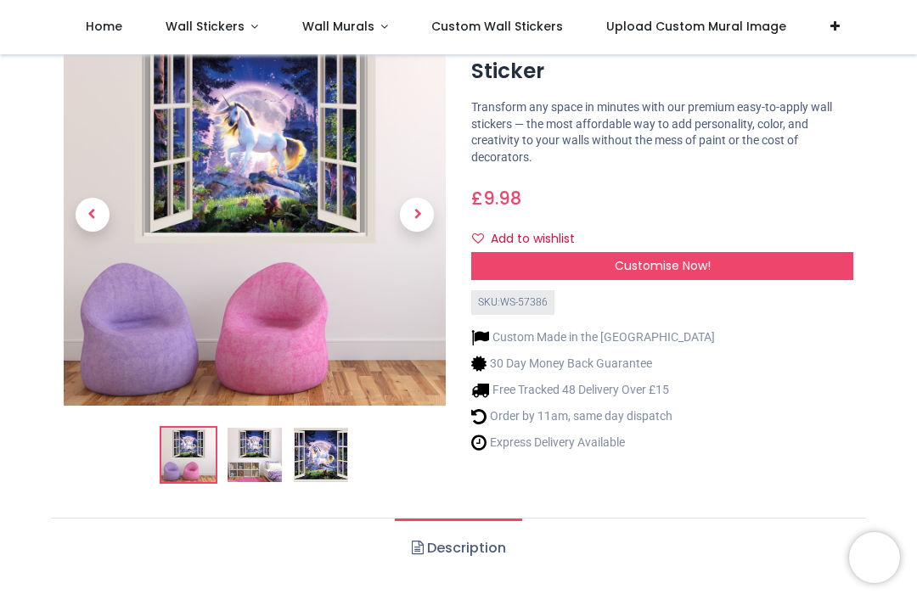
click at [727, 261] on div "Customise Now!" at bounding box center [662, 266] width 382 height 29
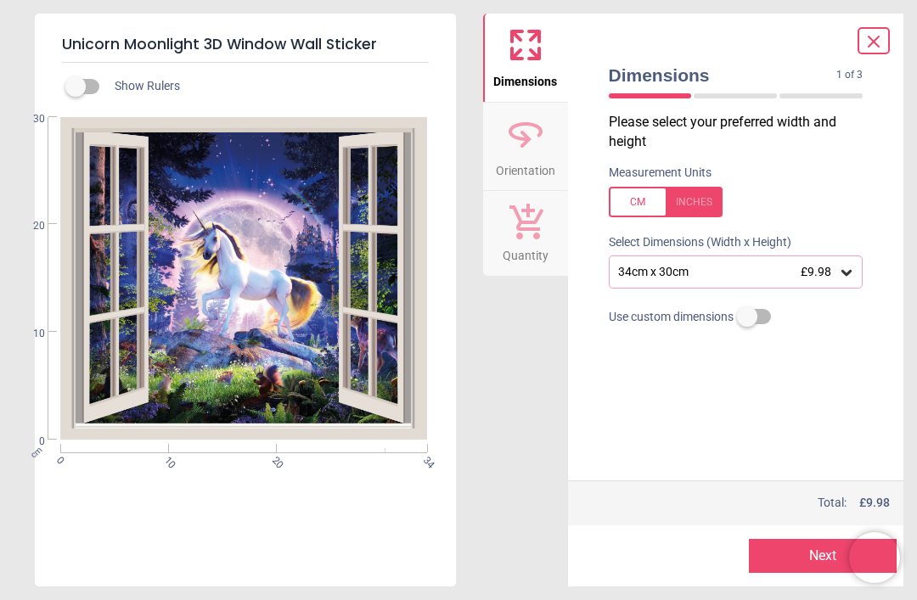
click at [846, 267] on icon at bounding box center [846, 272] width 17 height 17
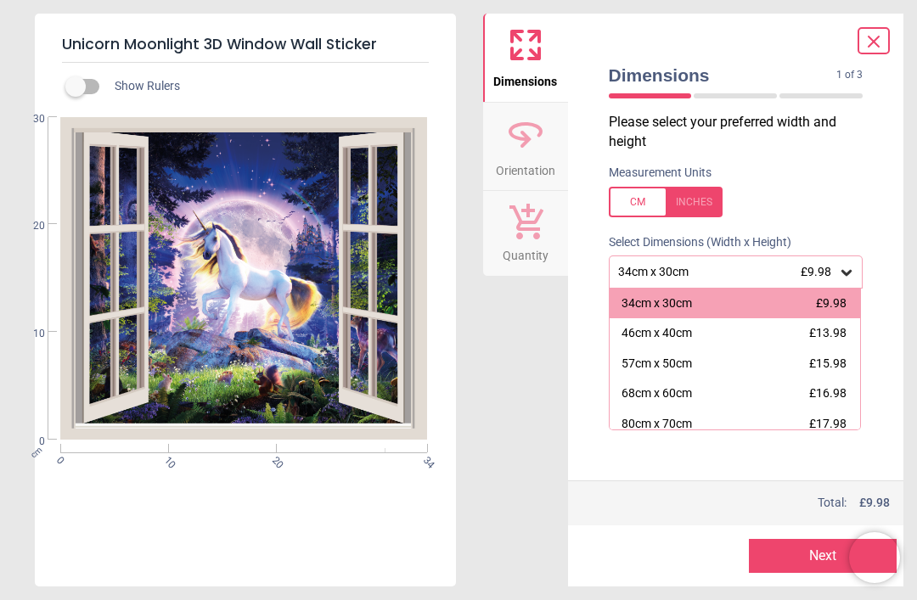
click at [545, 149] on icon at bounding box center [525, 134] width 41 height 41
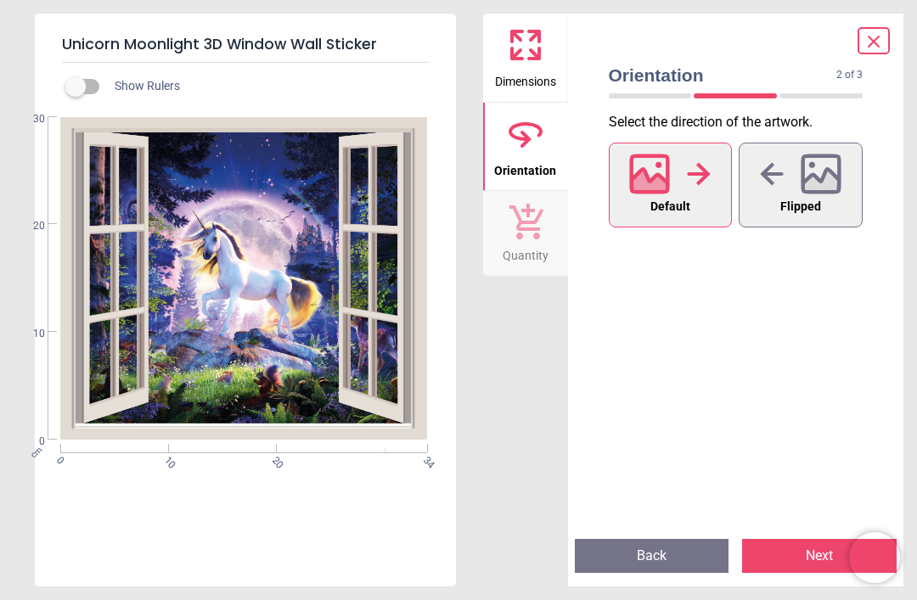
click at [827, 196] on button "Flipped" at bounding box center [800, 185] width 124 height 85
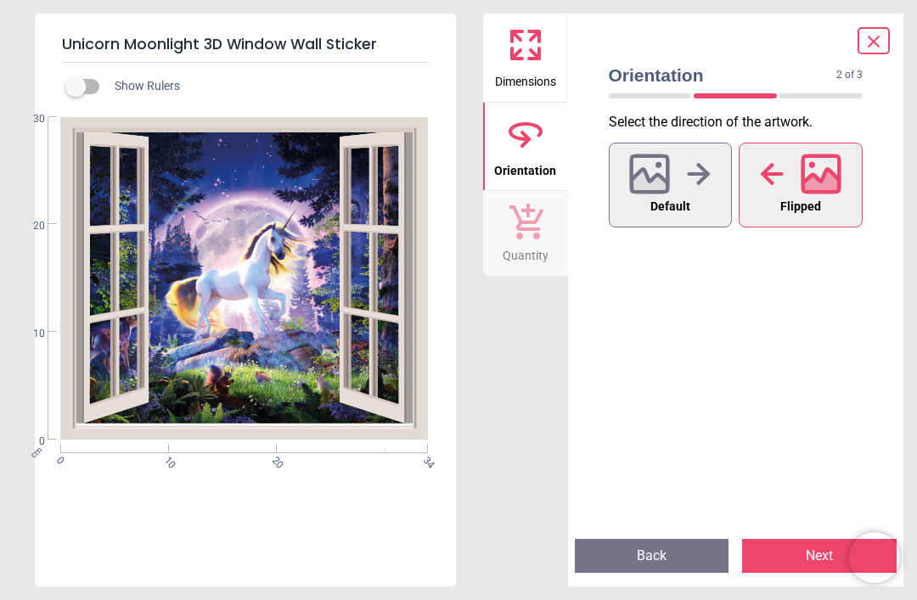
click at [675, 204] on span "Default" at bounding box center [670, 207] width 40 height 22
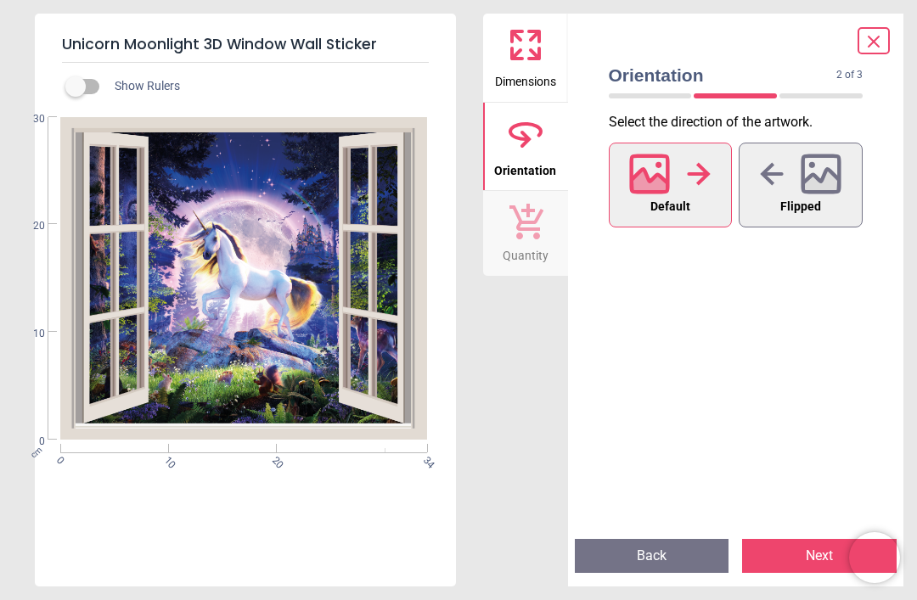
click at [806, 188] on icon at bounding box center [821, 184] width 36 height 30
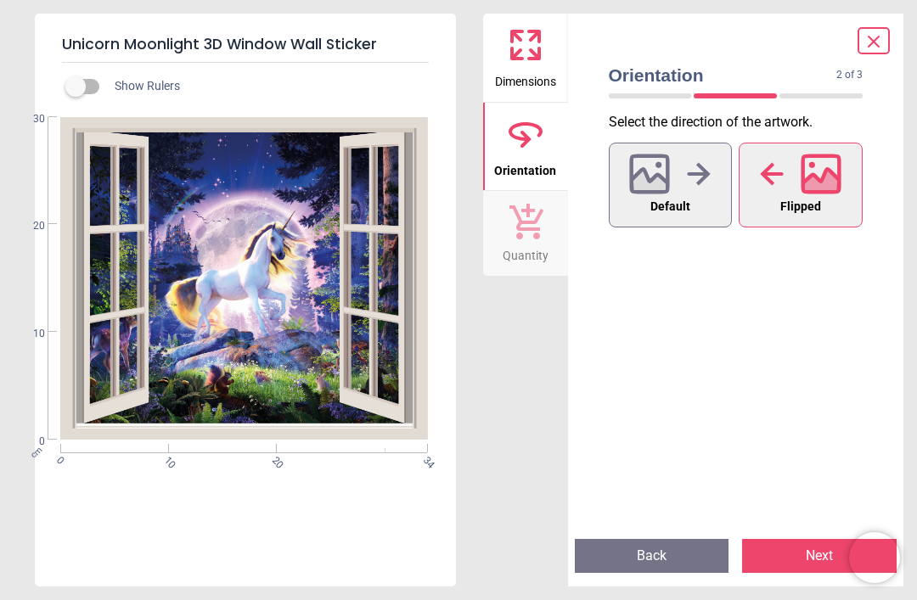
click at [684, 199] on span "Default" at bounding box center [670, 207] width 40 height 22
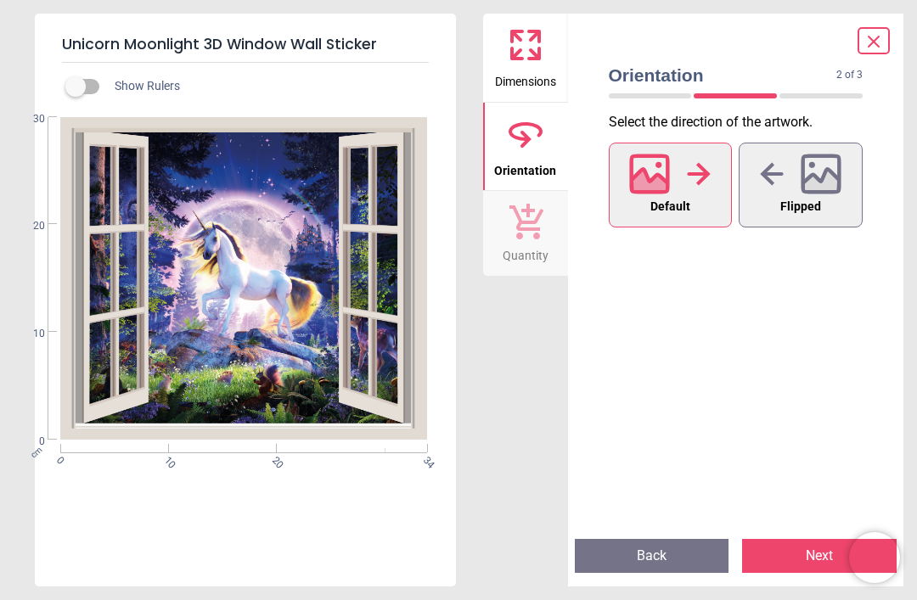
click at [816, 199] on span "Flipped" at bounding box center [800, 207] width 41 height 22
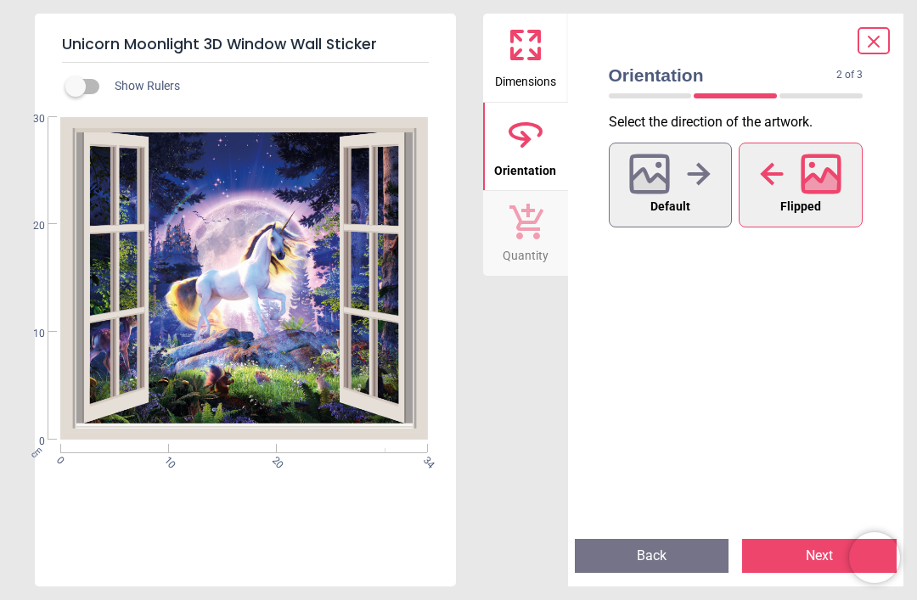
click at [684, 194] on div at bounding box center [669, 174] width 81 height 44
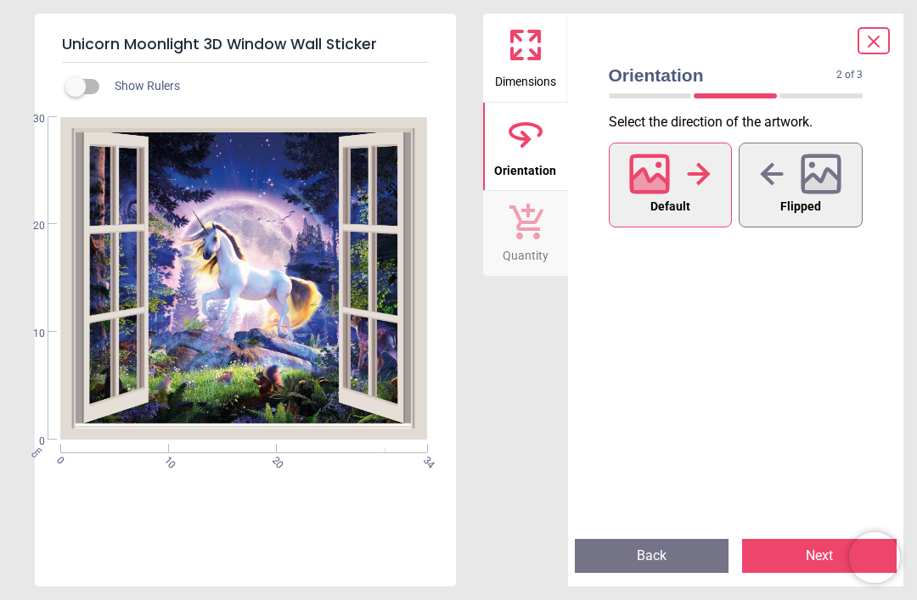
click at [518, 38] on icon at bounding box center [517, 36] width 10 height 10
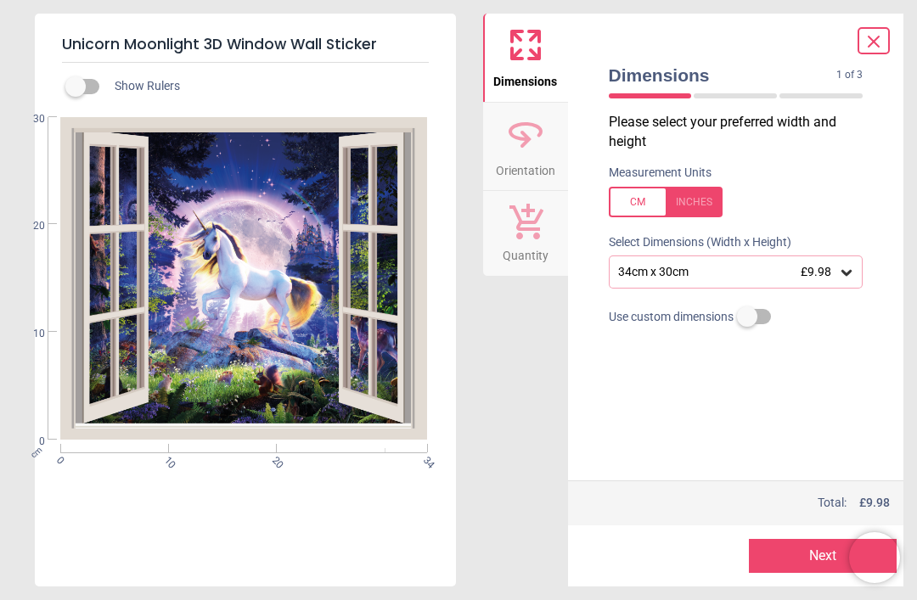
click at [117, 87] on div "Show Rulers" at bounding box center [266, 86] width 380 height 20
click at [76, 87] on label at bounding box center [76, 87] width 0 height 0
click at [854, 276] on icon at bounding box center [846, 272] width 17 height 17
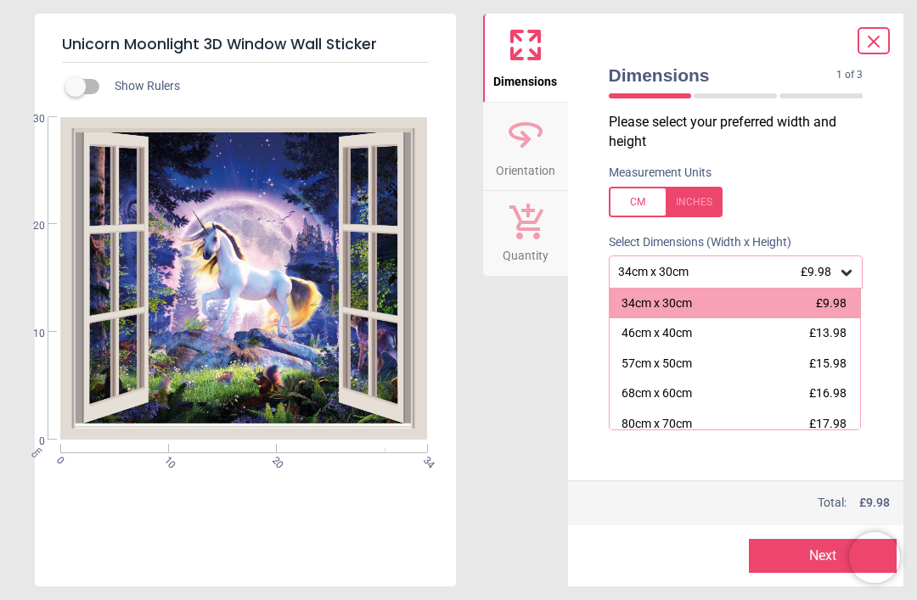
click at [692, 387] on div "68cm x 60cm" at bounding box center [656, 393] width 70 height 17
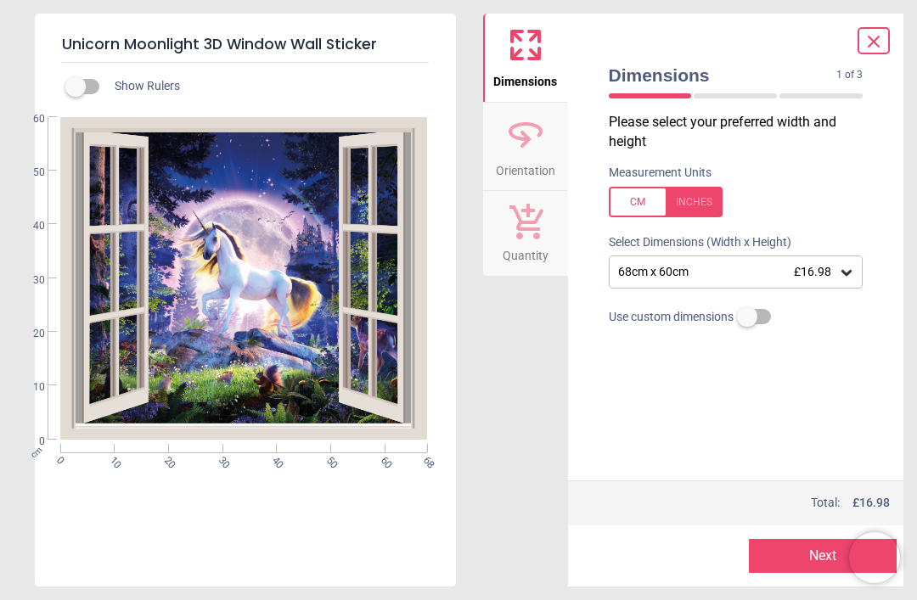
click at [834, 269] on div "68cm x 60cm £16.98" at bounding box center [727, 272] width 222 height 14
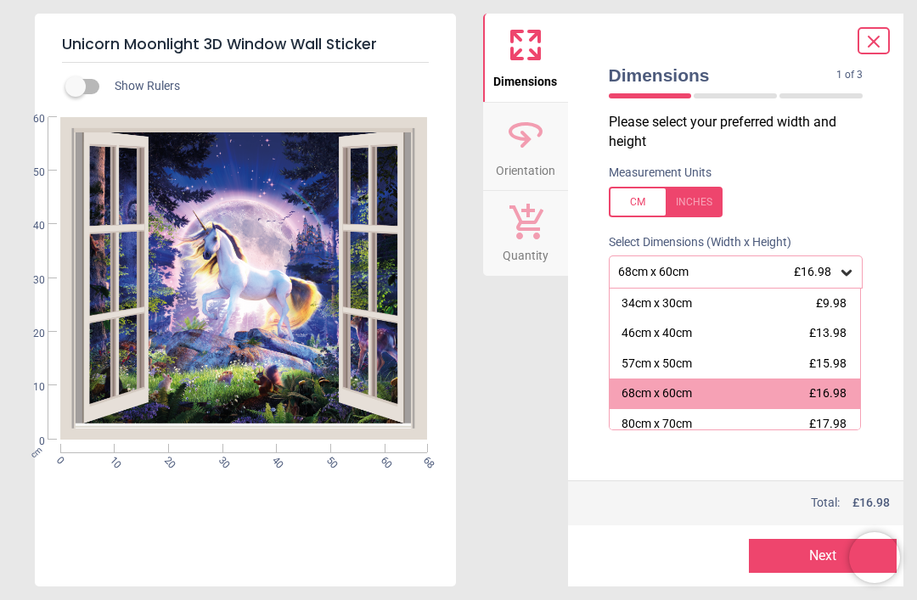
click at [825, 306] on span "£9.98" at bounding box center [831, 303] width 31 height 14
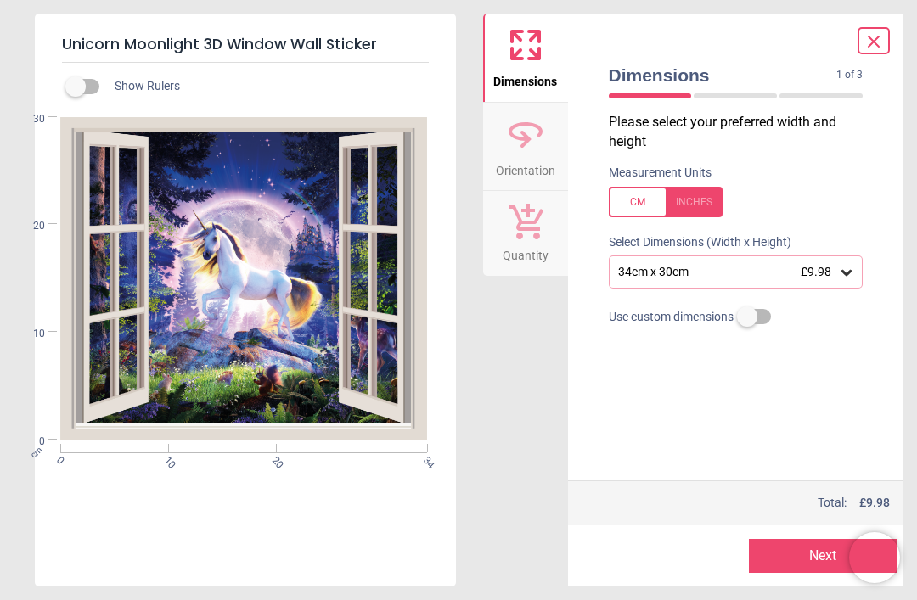
click at [552, 136] on button "Orientation" at bounding box center [525, 147] width 85 height 88
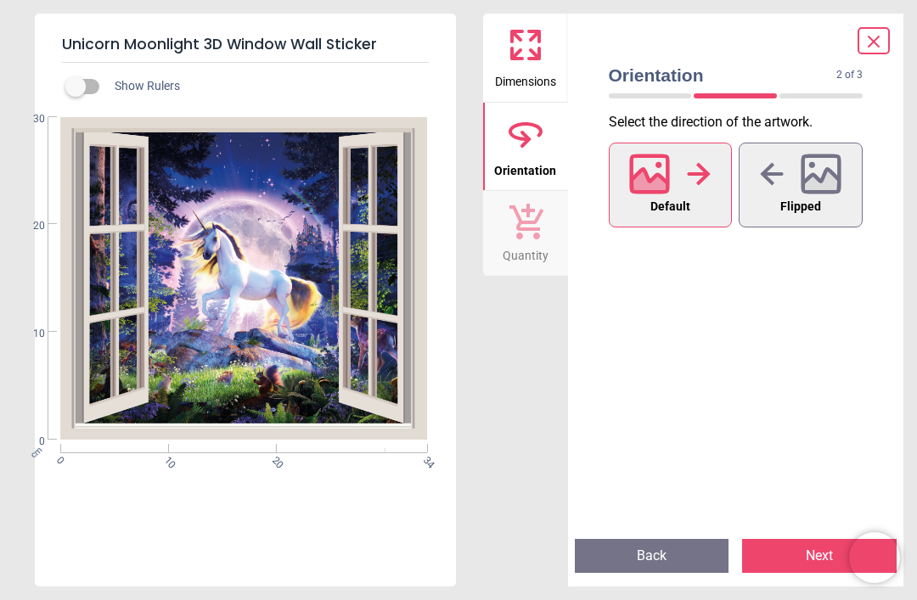
click at [819, 162] on icon at bounding box center [820, 174] width 41 height 41
